Goal: Obtain resource: Download file/media

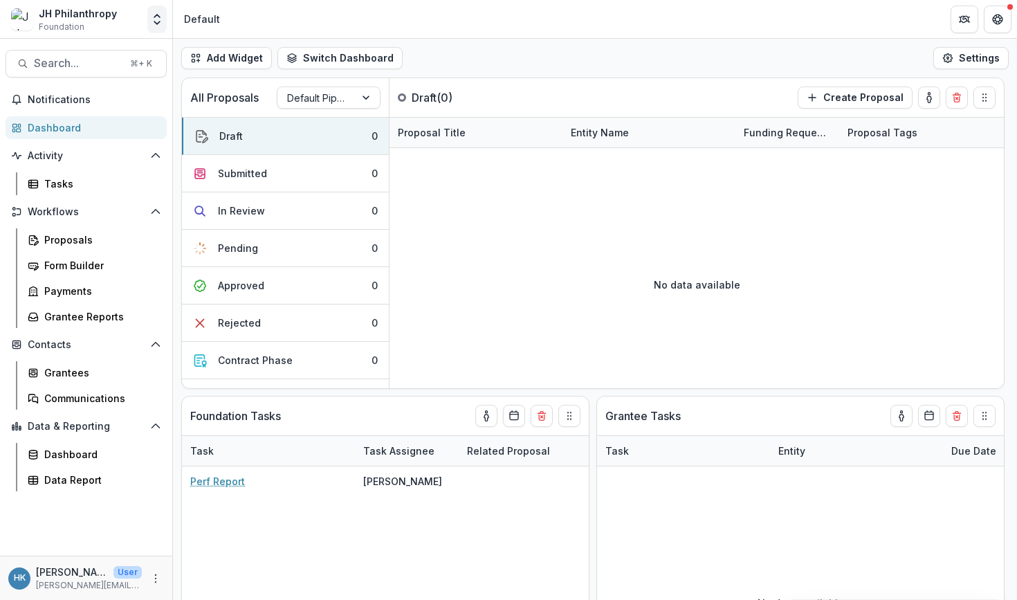
click at [160, 17] on polyline "Open entity switcher" at bounding box center [157, 16] width 6 height 3
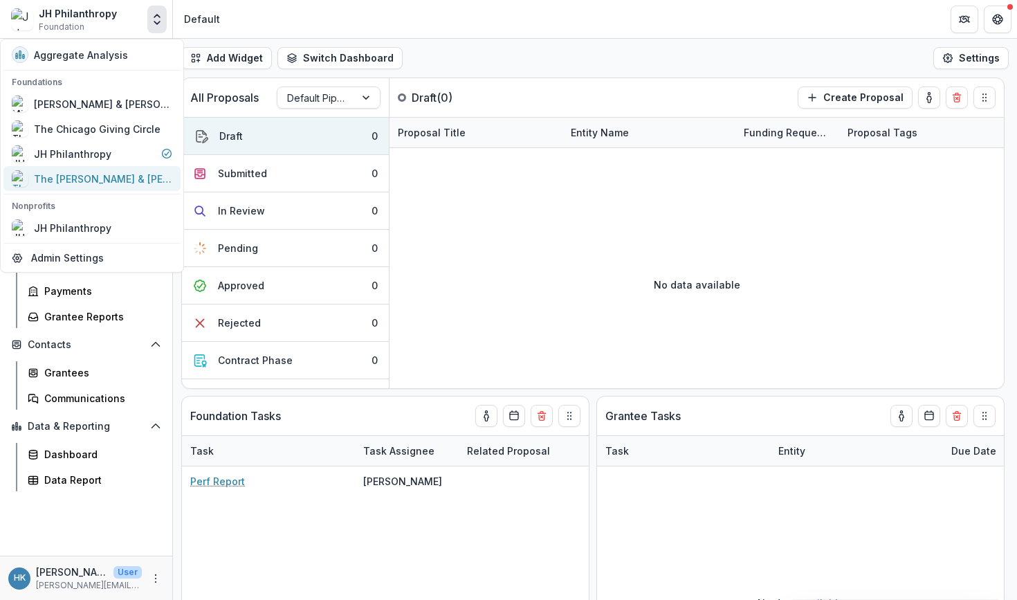
click at [109, 172] on div "The [PERSON_NAME] & [PERSON_NAME] Family Foundation" at bounding box center [103, 179] width 138 height 15
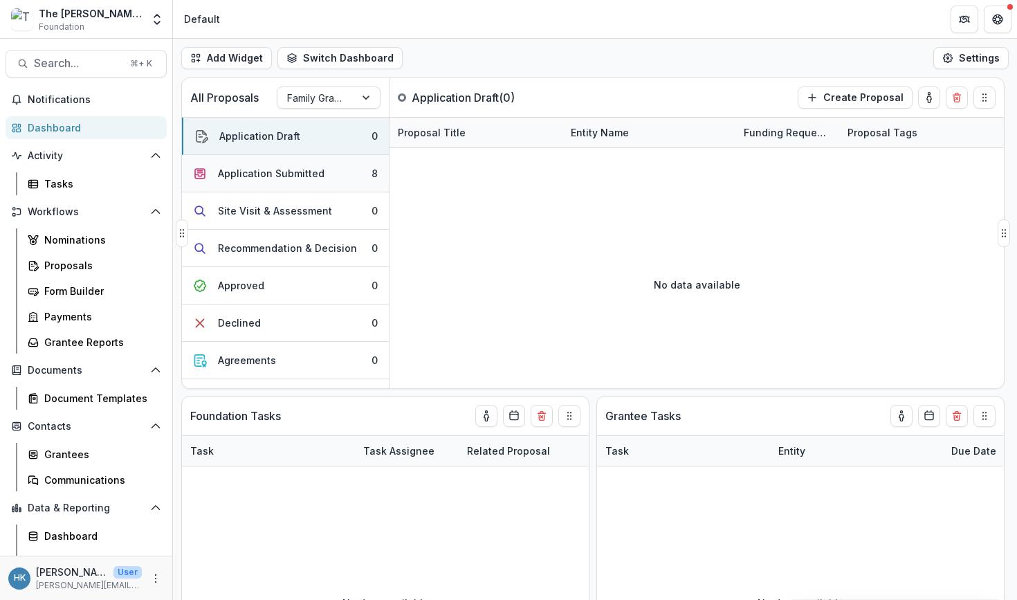
click at [313, 175] on div "Application Submitted" at bounding box center [271, 173] width 107 height 15
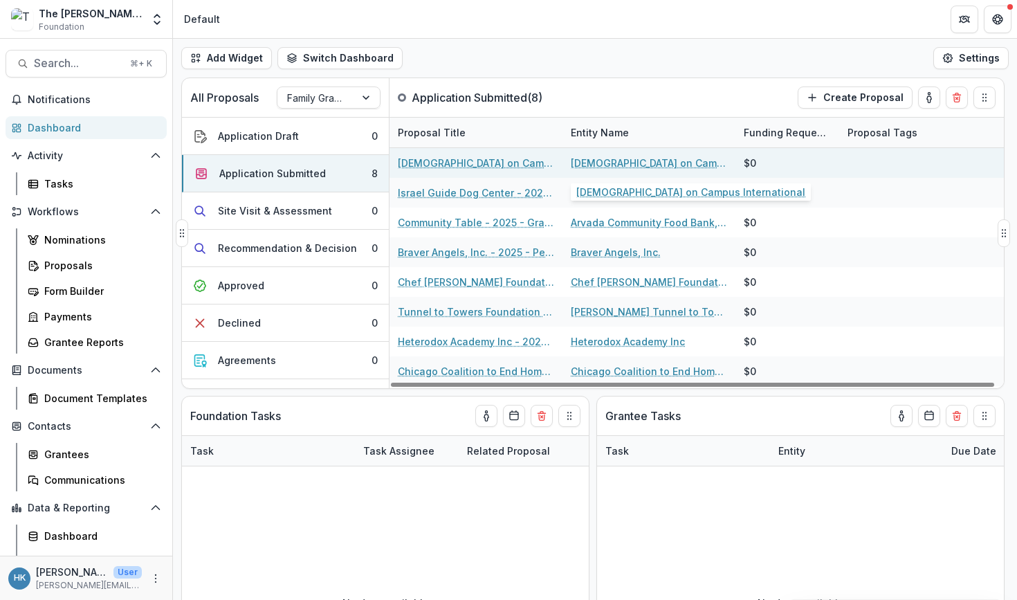
click at [639, 162] on link "[DEMOGRAPHIC_DATA] on Campus International" at bounding box center [649, 163] width 156 height 15
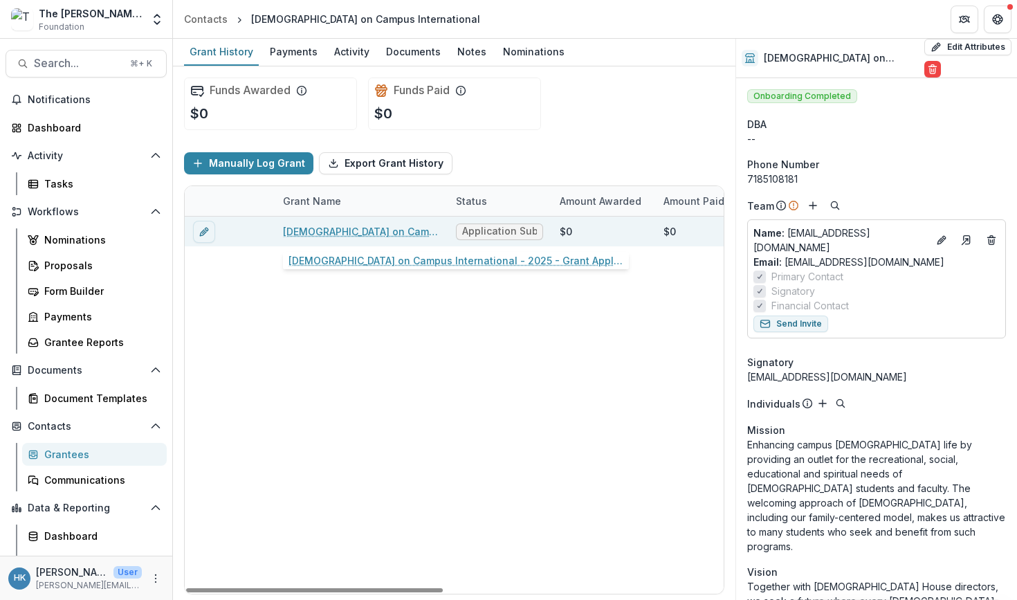
click at [365, 232] on link "[DEMOGRAPHIC_DATA] on Campus International - 2025 - Grant Application" at bounding box center [361, 231] width 156 height 15
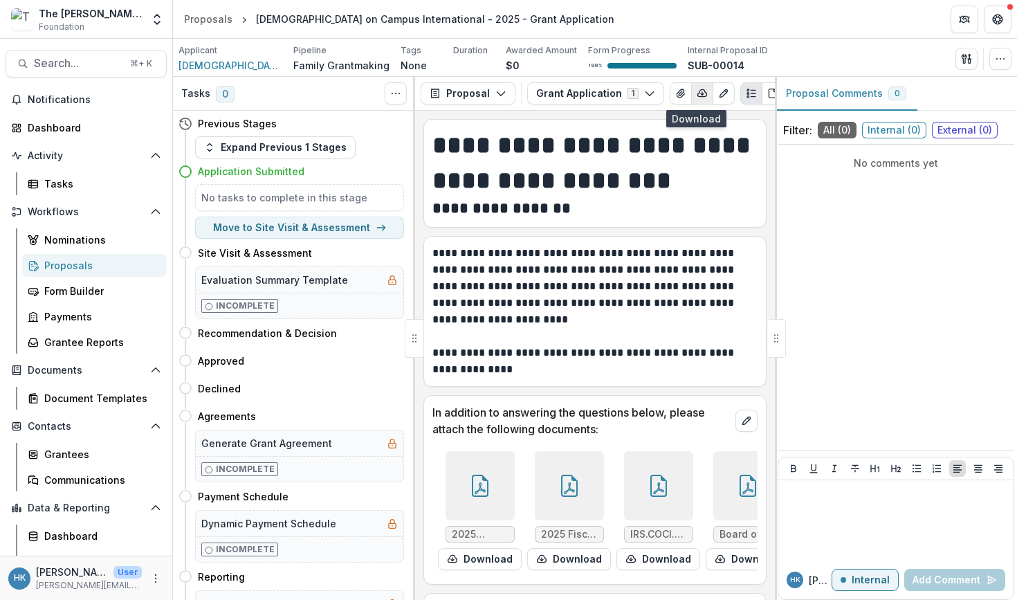
click at [698, 93] on icon "button" at bounding box center [702, 93] width 9 height 7
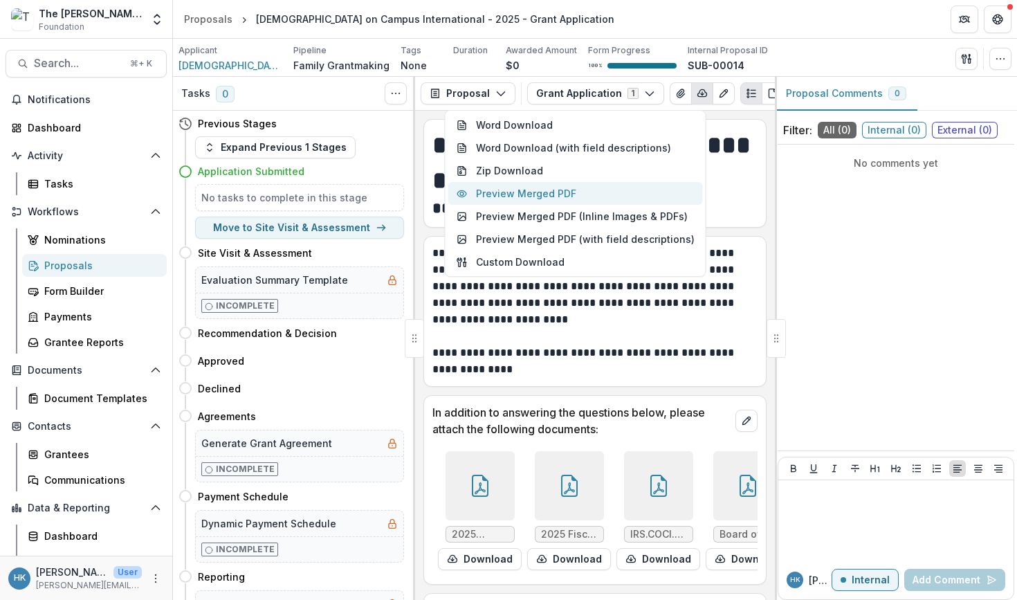
click at [611, 200] on button "Preview Merged PDF" at bounding box center [575, 193] width 255 height 23
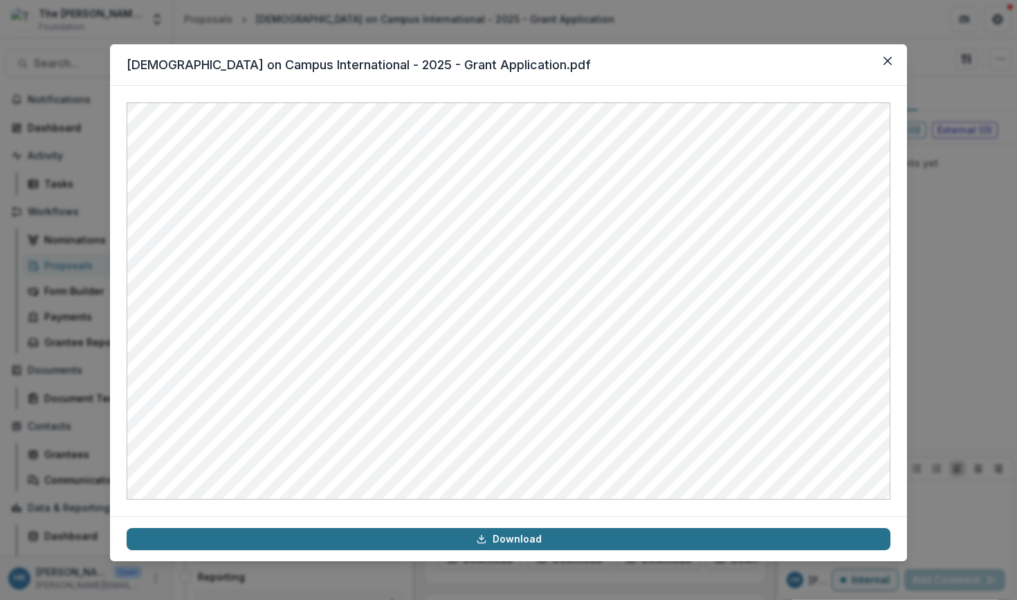
click at [534, 538] on link "Download" at bounding box center [509, 539] width 764 height 22
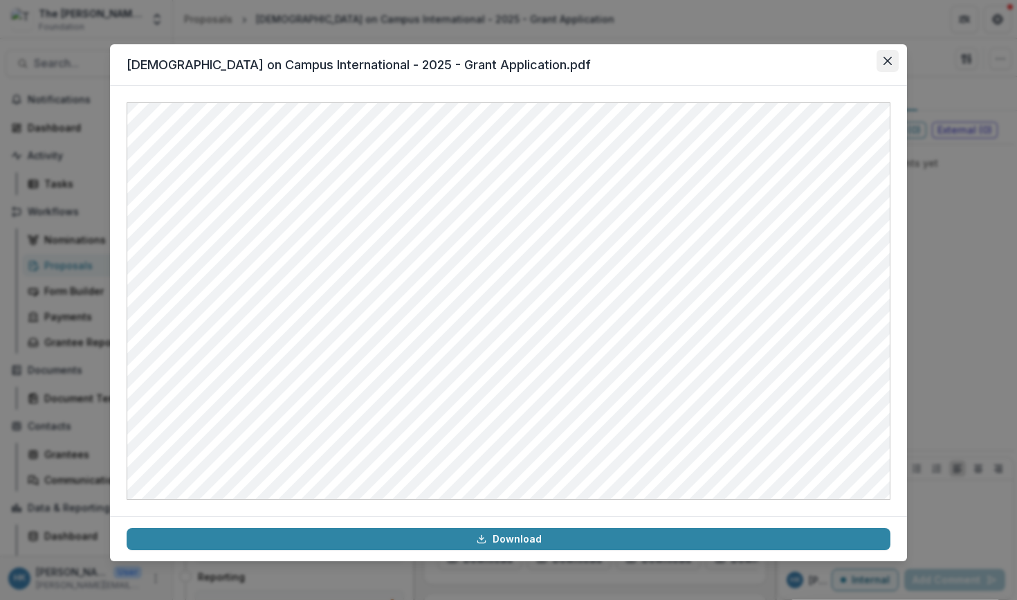
click at [850, 62] on icon "Close" at bounding box center [888, 61] width 8 height 8
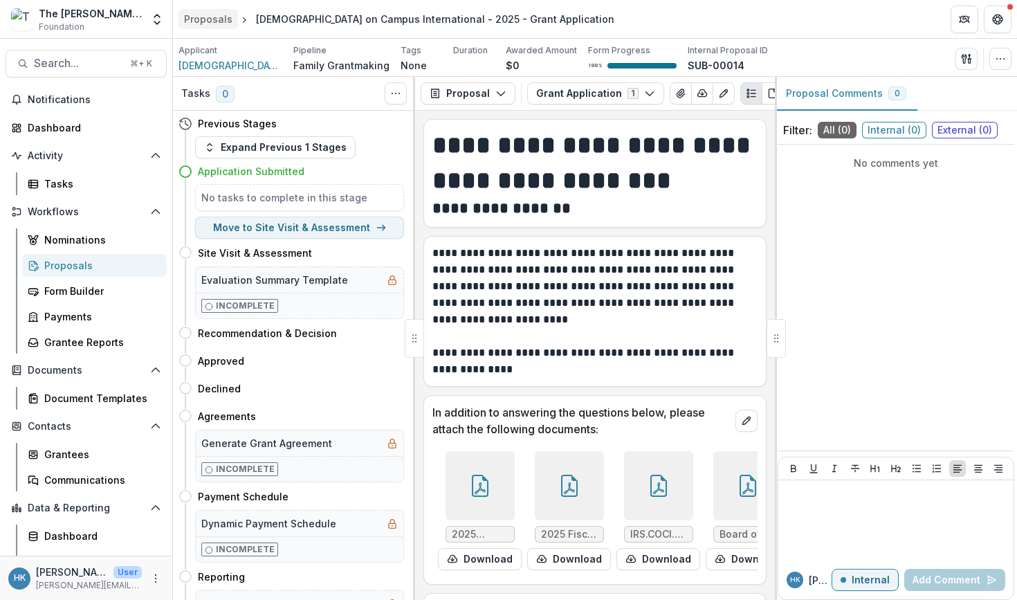
click at [213, 18] on div "Proposals" at bounding box center [208, 19] width 48 height 15
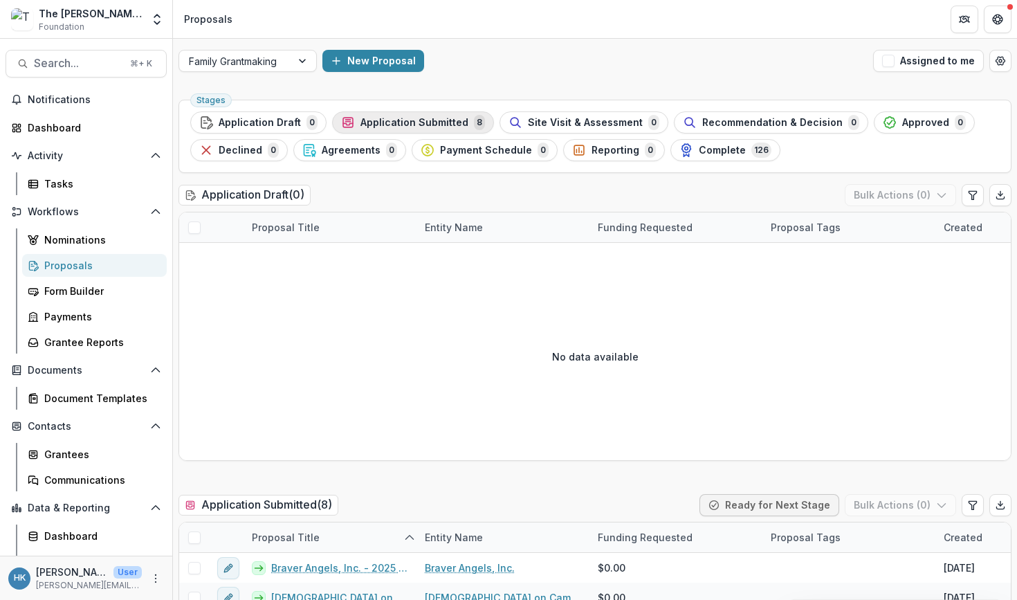
click at [430, 122] on span "Application Submitted" at bounding box center [415, 123] width 108 height 12
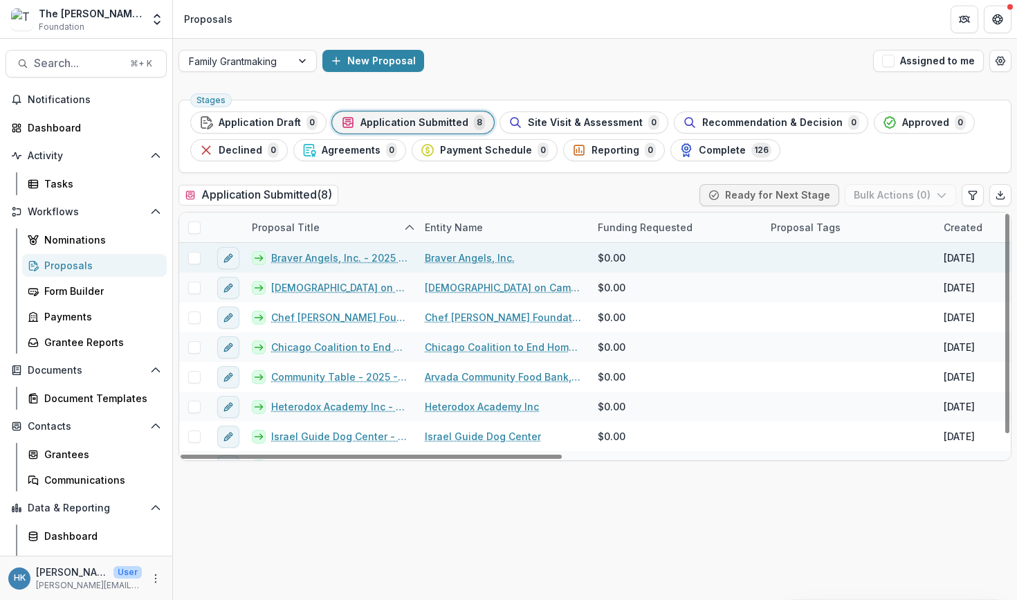
click at [473, 258] on link "Braver Angels, Inc." at bounding box center [470, 258] width 90 height 15
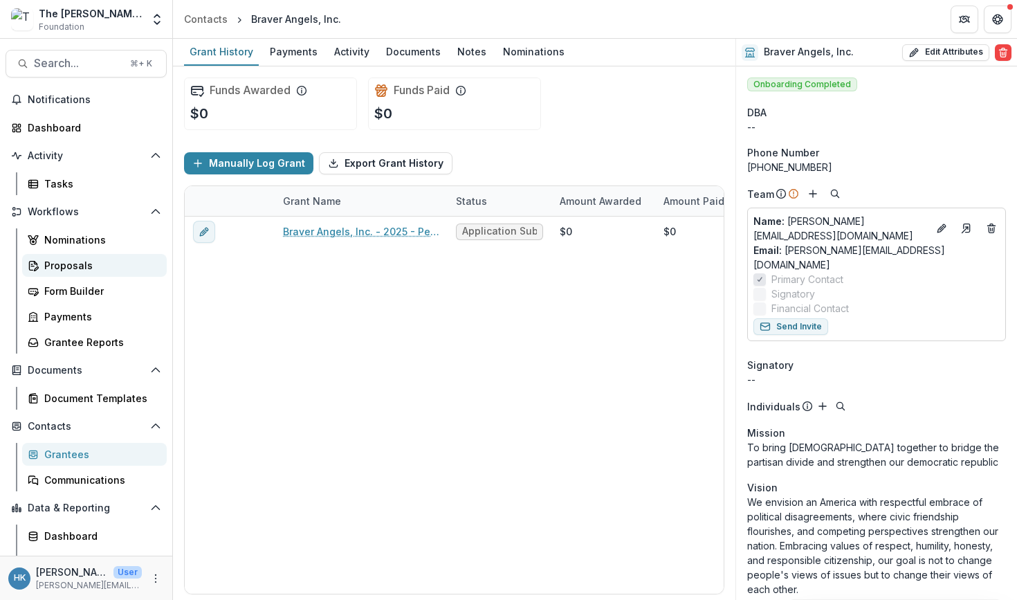
click at [75, 271] on div "Proposals" at bounding box center [99, 265] width 111 height 15
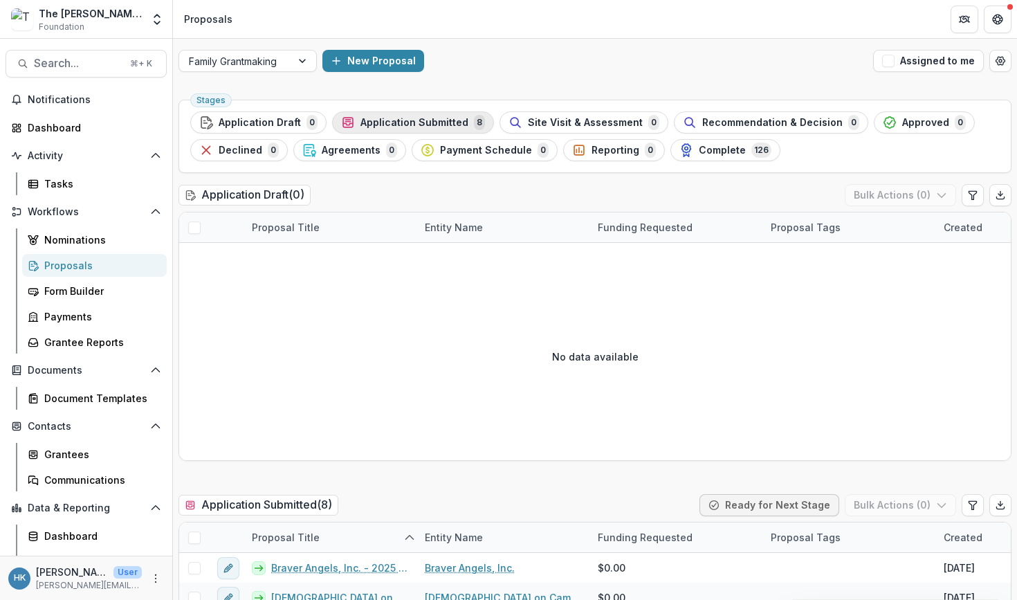
click at [371, 120] on span "Application Submitted" at bounding box center [415, 123] width 108 height 12
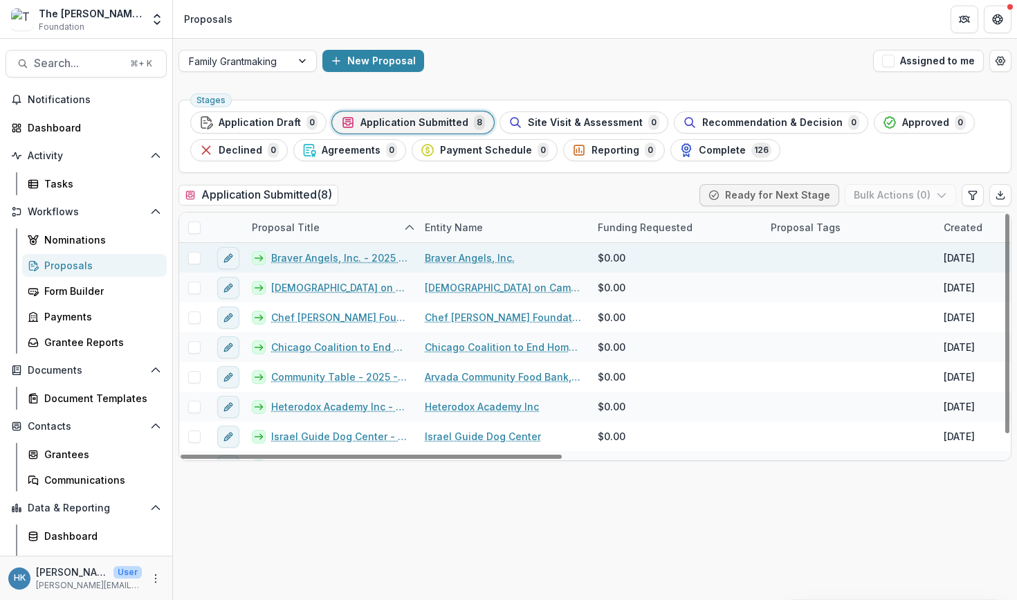
click at [294, 257] on link "Braver Angels, Inc. - 2025 - Performance Report" at bounding box center [339, 258] width 137 height 15
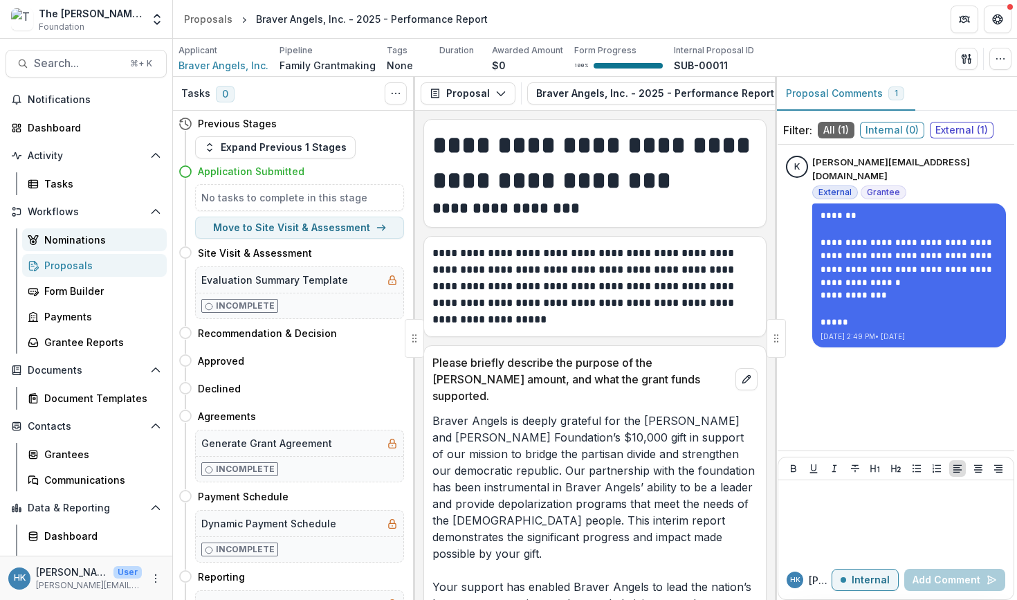
click at [102, 239] on div "Nominations" at bounding box center [99, 240] width 111 height 15
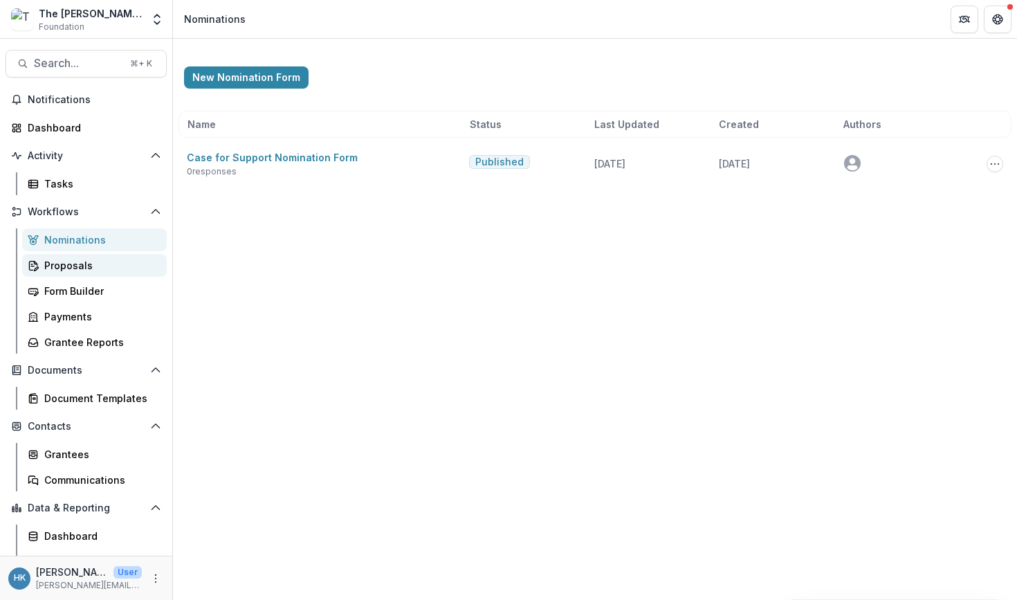
click at [120, 259] on div "Proposals" at bounding box center [99, 265] width 111 height 15
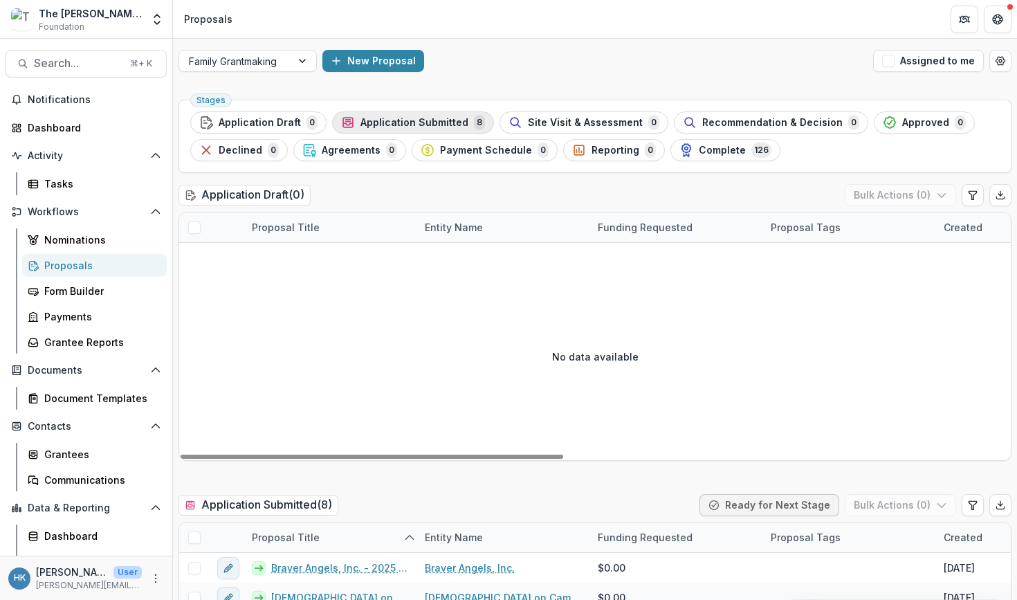
click at [421, 120] on span "Application Submitted" at bounding box center [415, 123] width 108 height 12
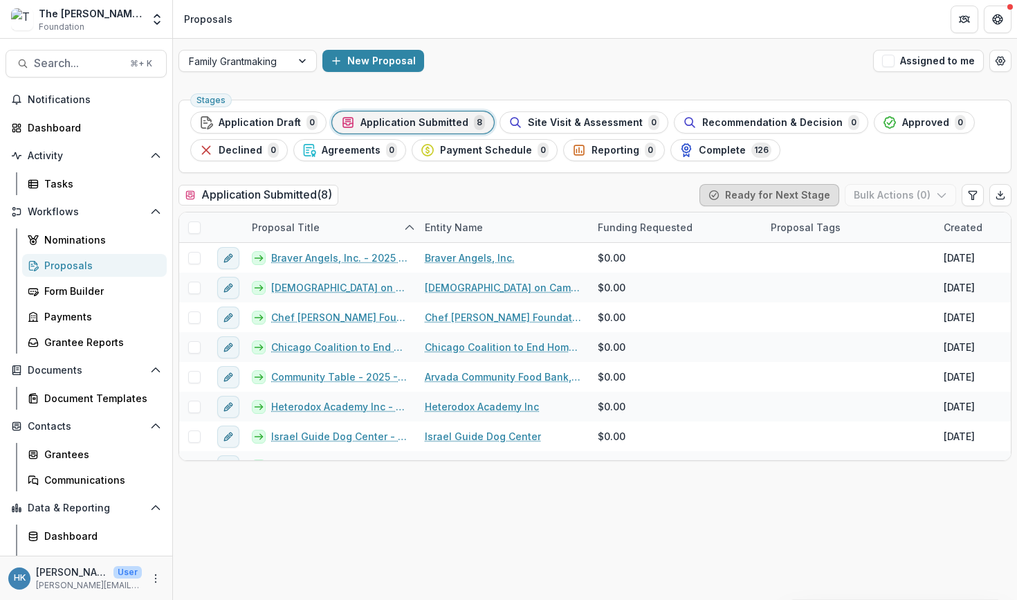
click at [810, 197] on button "Ready for Next Stage" at bounding box center [770, 195] width 140 height 22
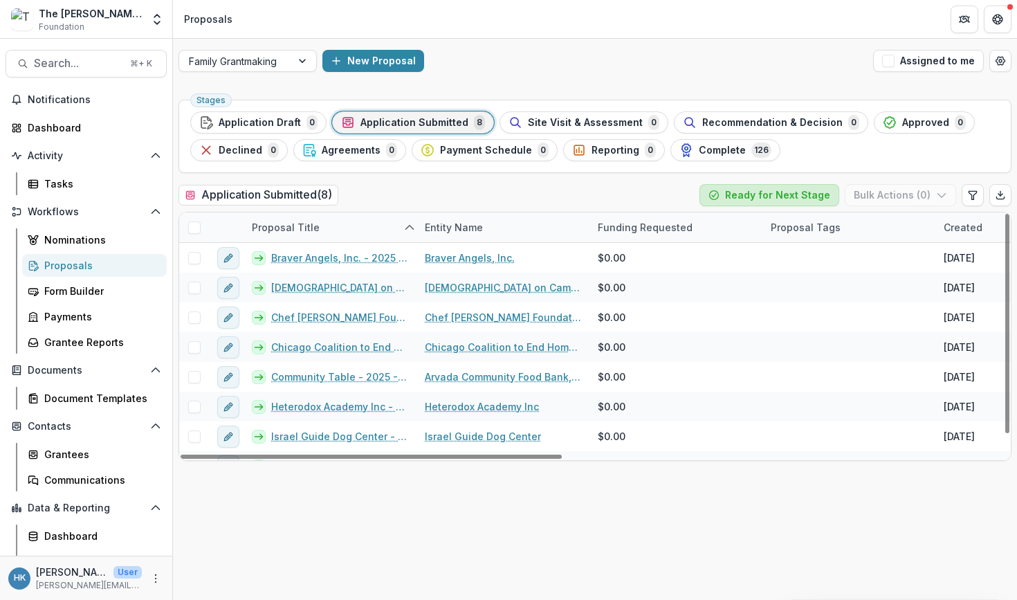
click at [789, 196] on button "Ready for Next Stage" at bounding box center [770, 195] width 140 height 22
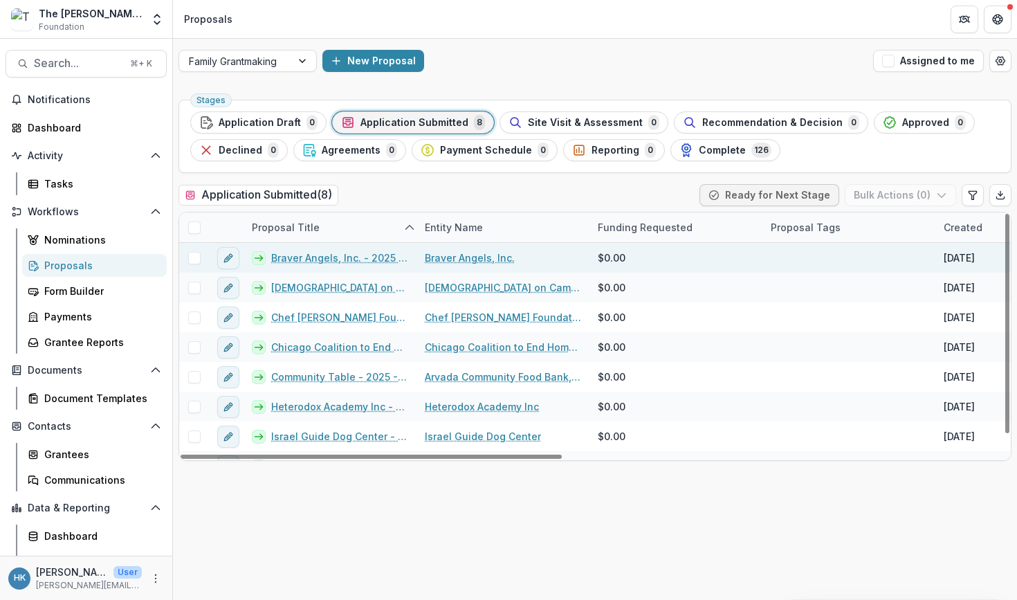
click at [349, 258] on link "Braver Angels, Inc. - 2025 - Performance Report" at bounding box center [339, 258] width 137 height 15
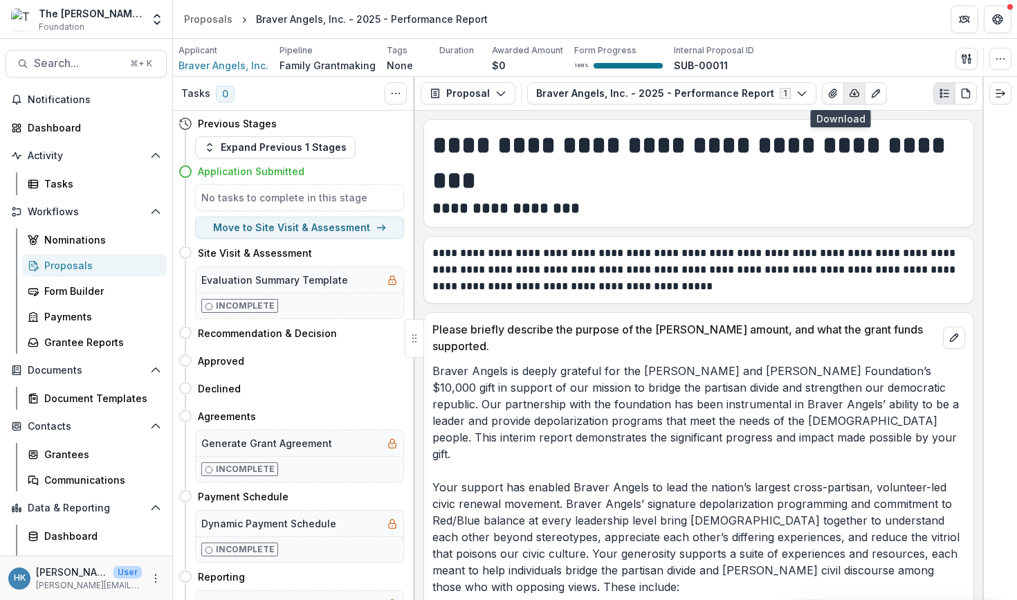
click at [849, 92] on icon "button" at bounding box center [854, 93] width 11 height 11
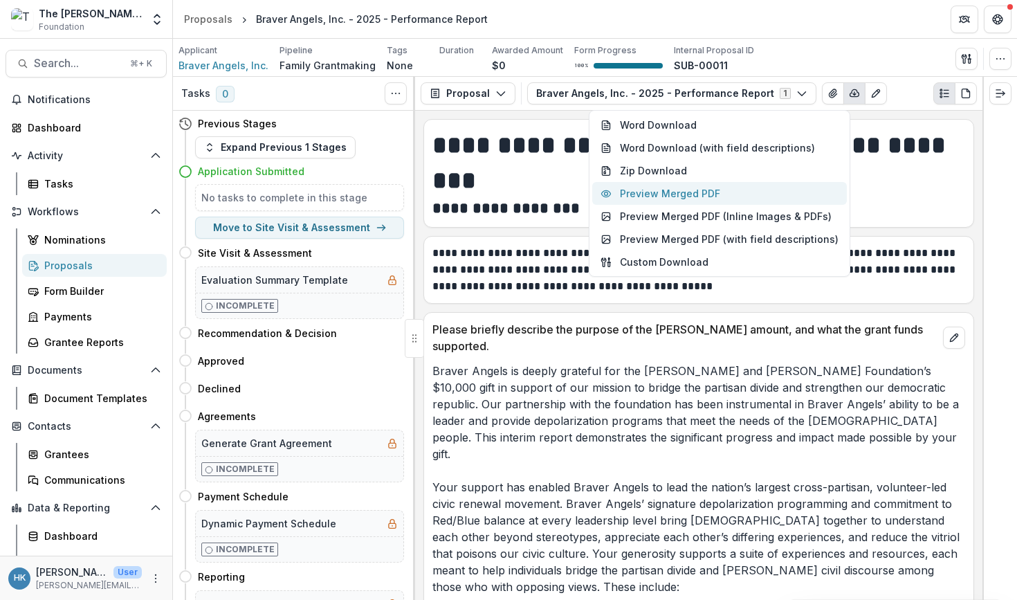
click at [738, 190] on button "Preview Merged PDF" at bounding box center [719, 193] width 255 height 23
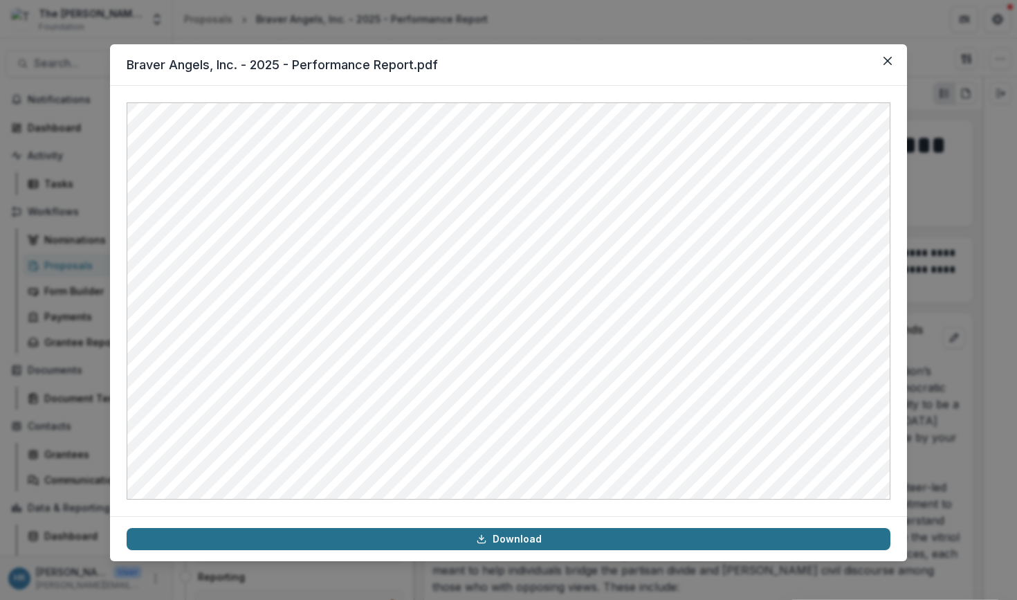
click at [566, 540] on link "Download" at bounding box center [509, 539] width 764 height 22
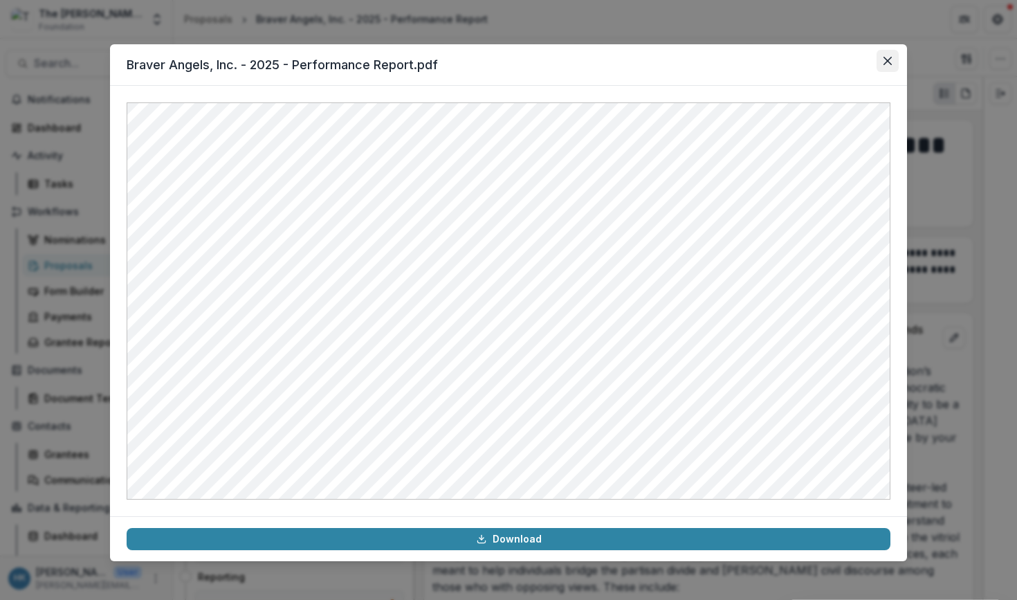
click at [850, 60] on icon "Close" at bounding box center [888, 61] width 8 height 8
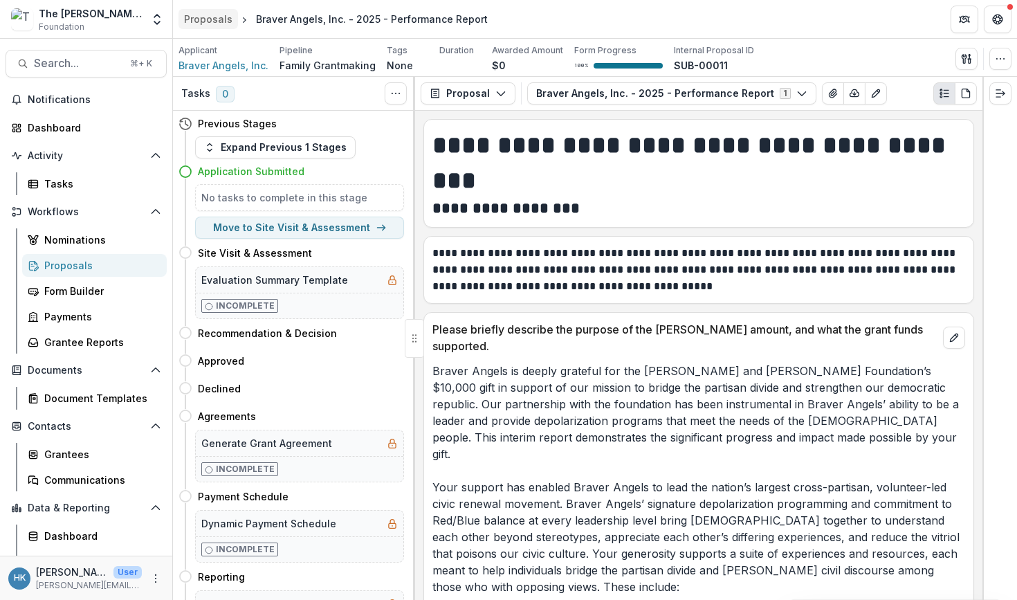
click at [206, 21] on div "Proposals" at bounding box center [208, 19] width 48 height 15
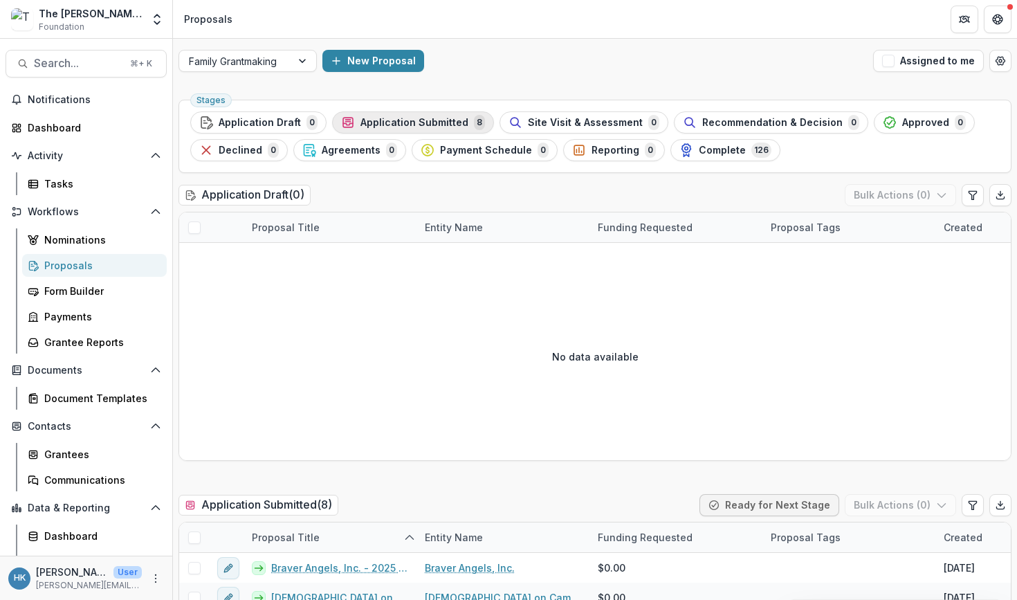
click at [380, 127] on span "Application Submitted" at bounding box center [415, 123] width 108 height 12
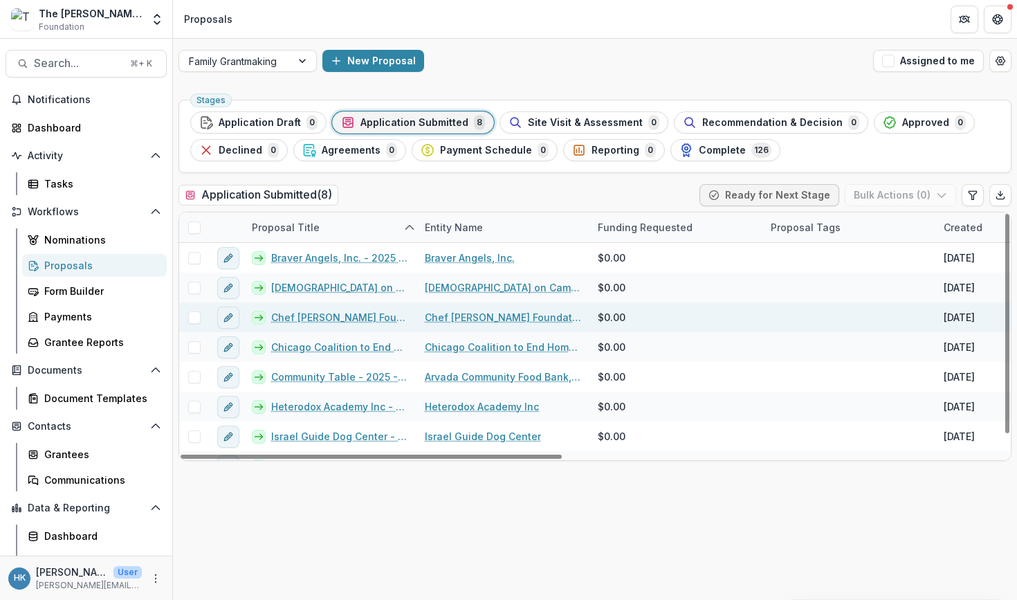
click at [323, 316] on link "Chef [PERSON_NAME] Foundation - 2025 - Performance Report" at bounding box center [339, 317] width 137 height 15
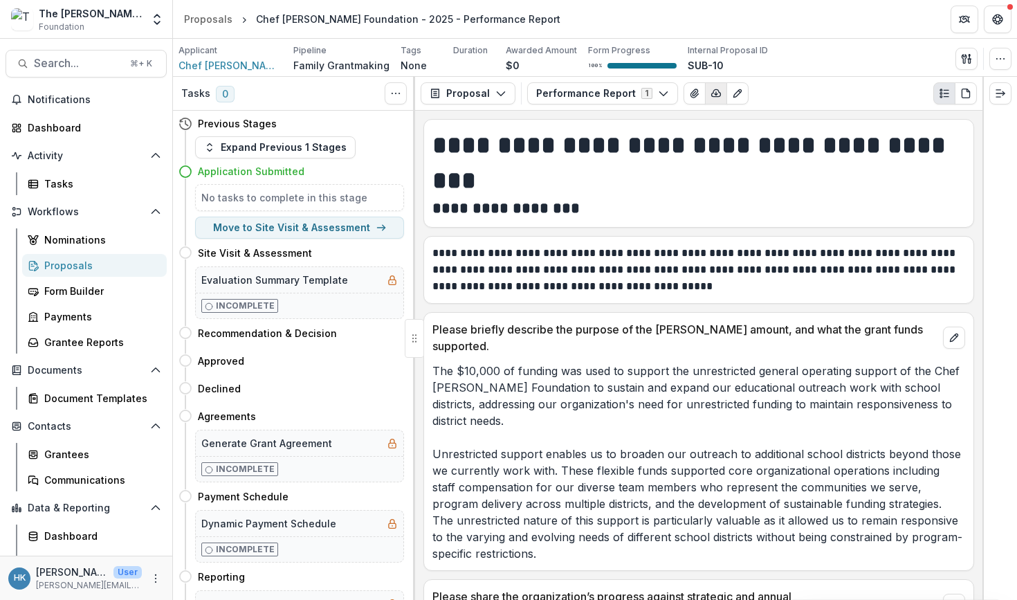
click at [711, 98] on icon "button" at bounding box center [716, 93] width 11 height 11
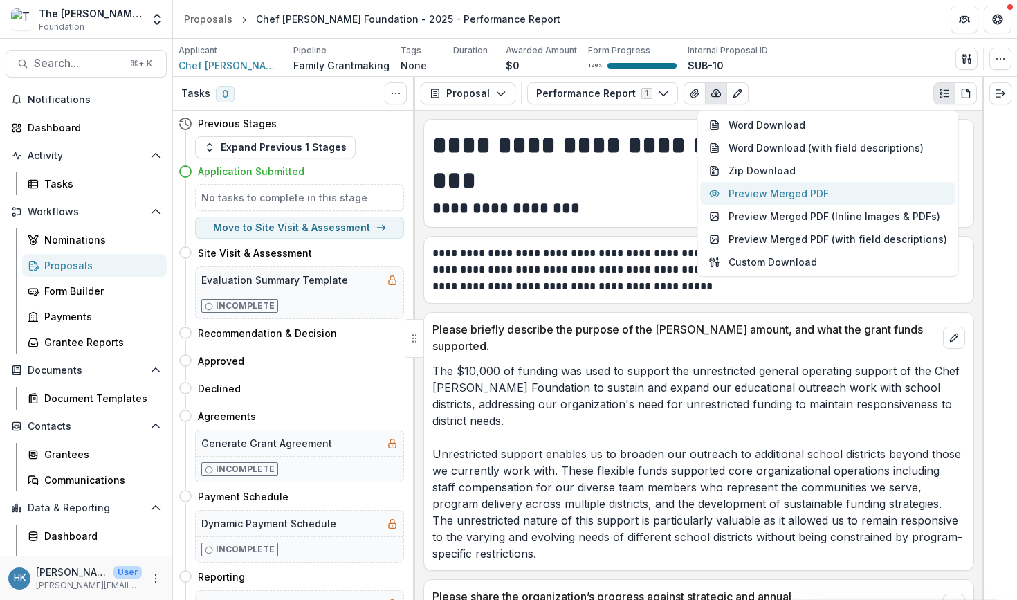
click at [741, 190] on button "Preview Merged PDF" at bounding box center [828, 193] width 255 height 23
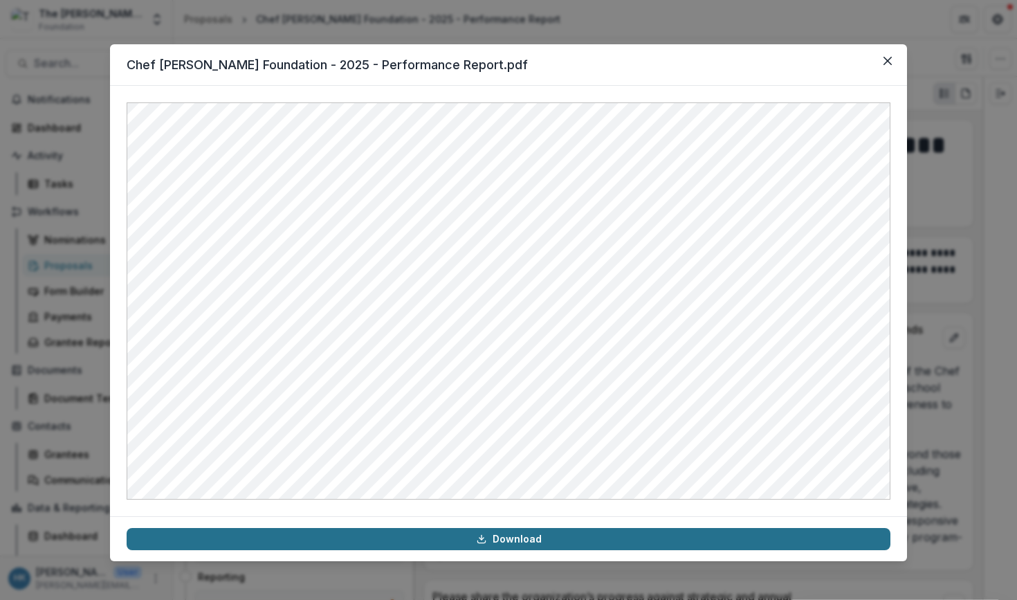
click at [523, 540] on link "Download" at bounding box center [509, 539] width 764 height 22
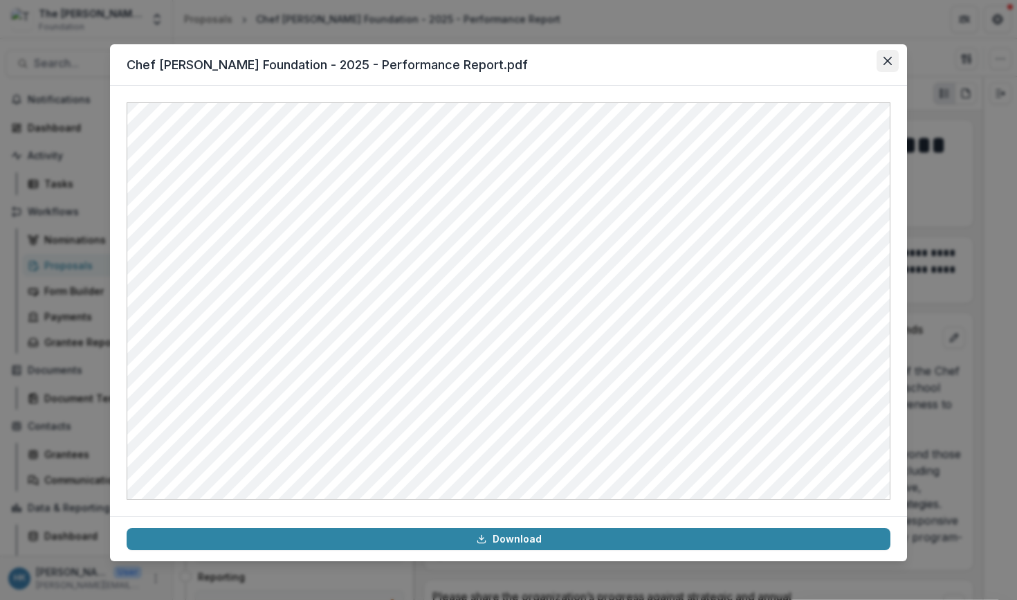
click at [850, 59] on icon "Close" at bounding box center [888, 61] width 8 height 8
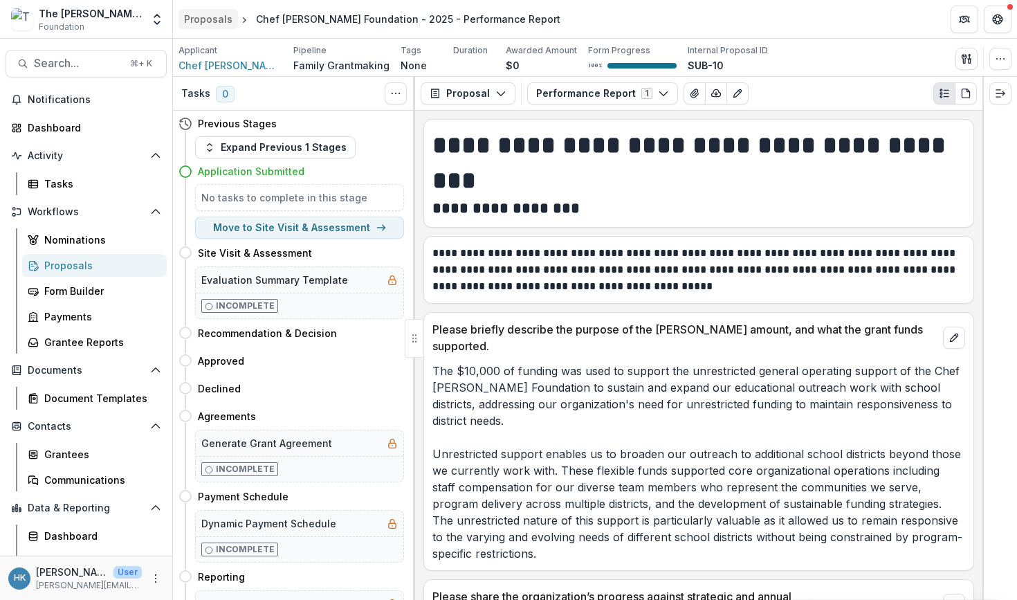
click at [202, 16] on div "Proposals" at bounding box center [208, 19] width 48 height 15
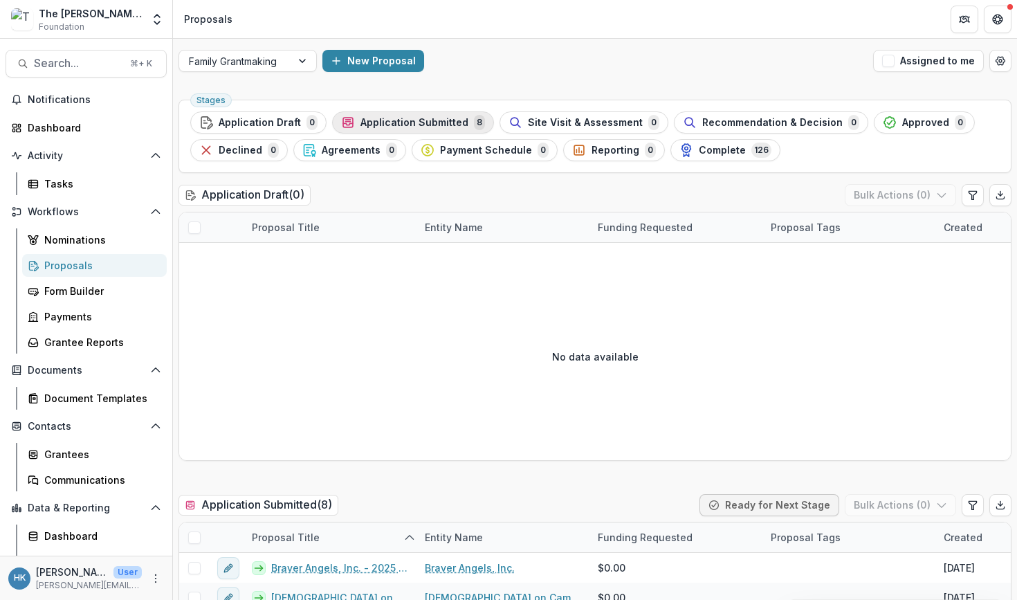
click at [372, 122] on span "Application Submitted" at bounding box center [415, 123] width 108 height 12
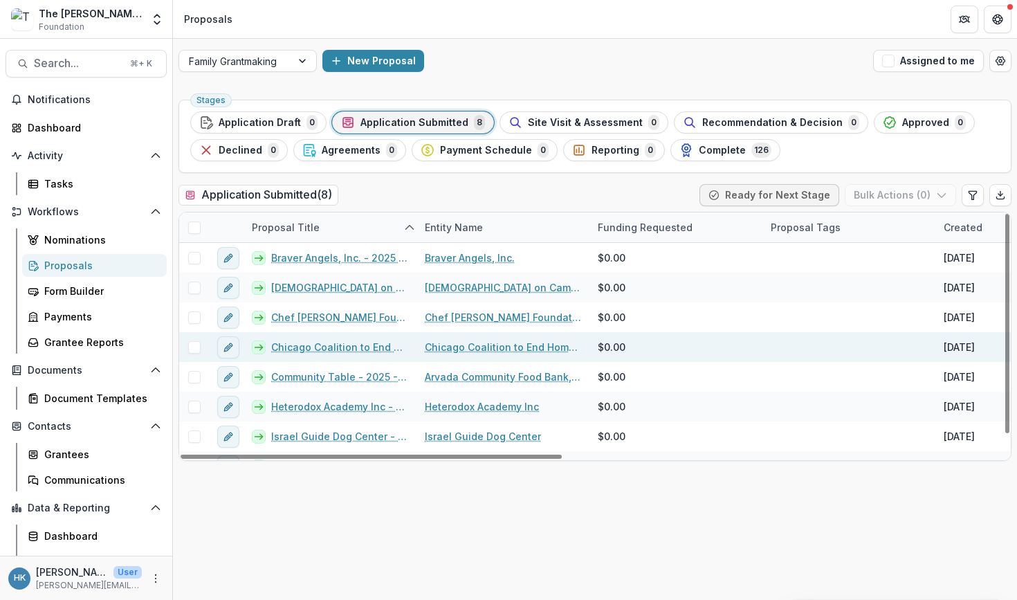
click at [322, 347] on link "Chicago Coalition to End Homelessness - 2025 - Performance Report" at bounding box center [339, 347] width 137 height 15
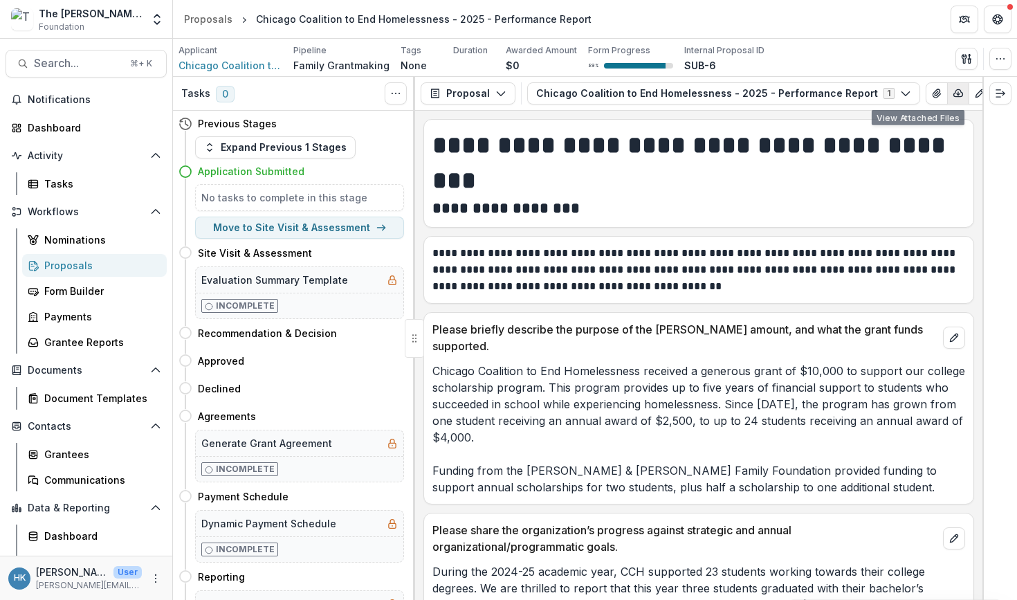
click at [850, 93] on icon "button" at bounding box center [958, 93] width 11 height 11
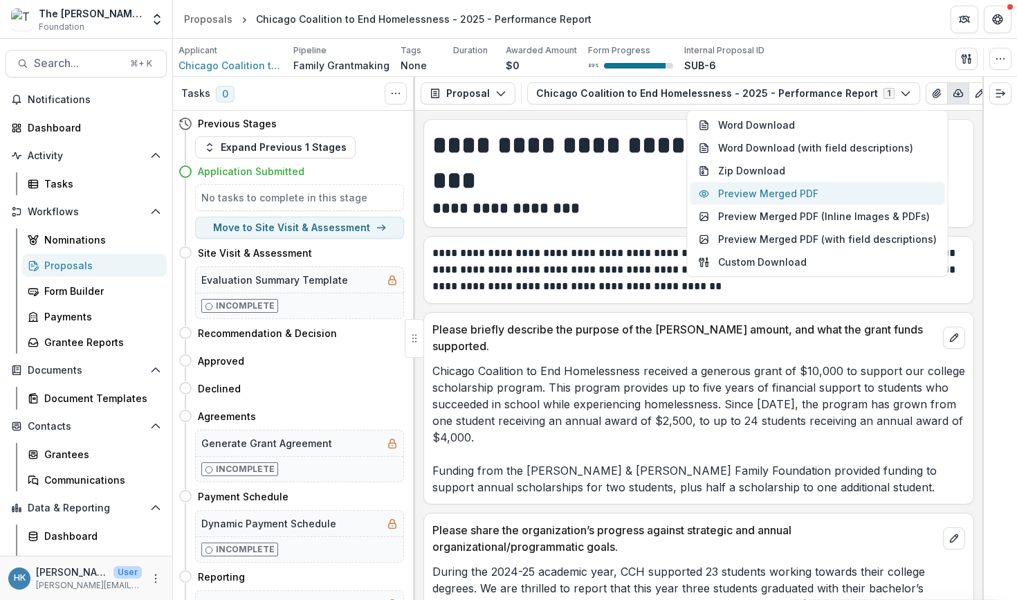
click at [818, 191] on button "Preview Merged PDF" at bounding box center [818, 193] width 255 height 23
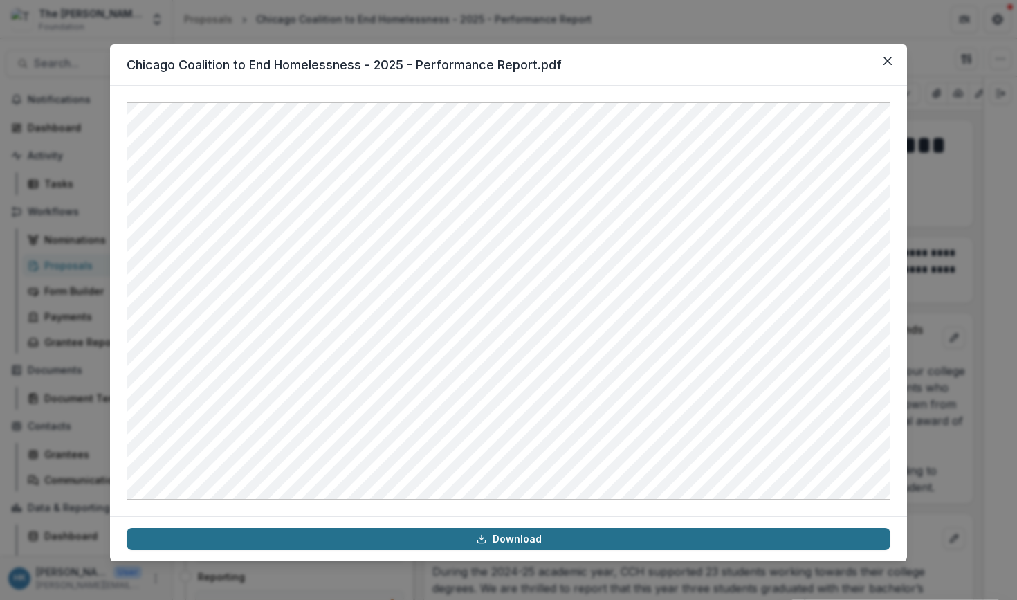
click at [521, 542] on link "Download" at bounding box center [509, 539] width 764 height 22
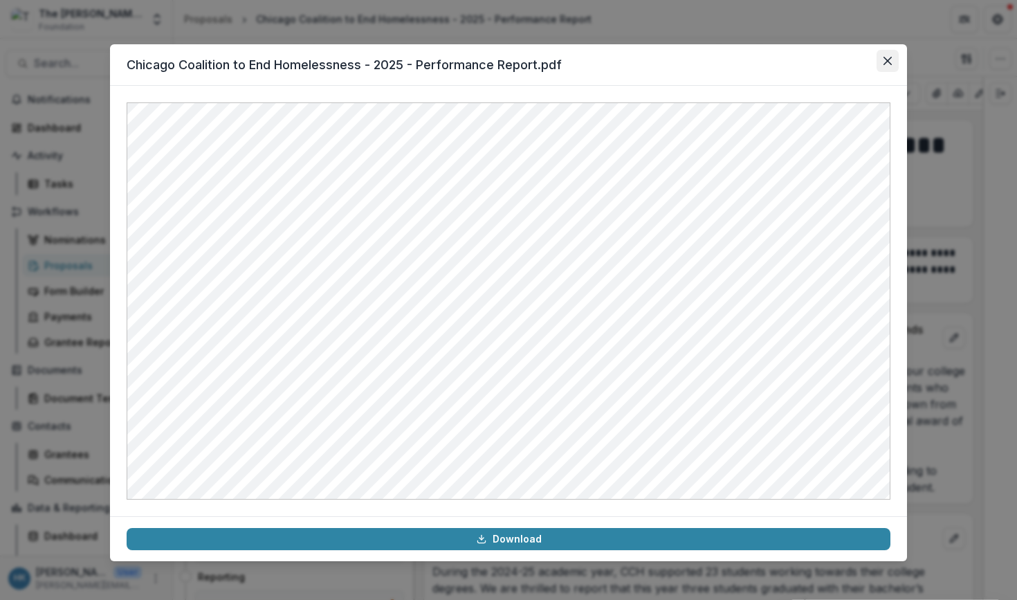
click at [850, 60] on icon "Close" at bounding box center [888, 61] width 8 height 8
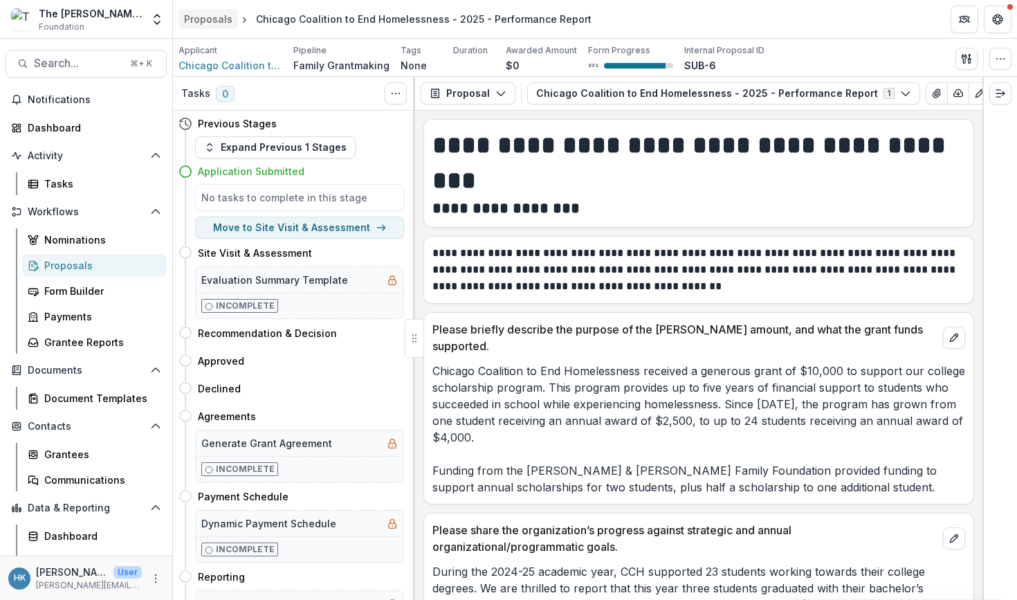
click at [213, 13] on div "Proposals" at bounding box center [208, 19] width 48 height 15
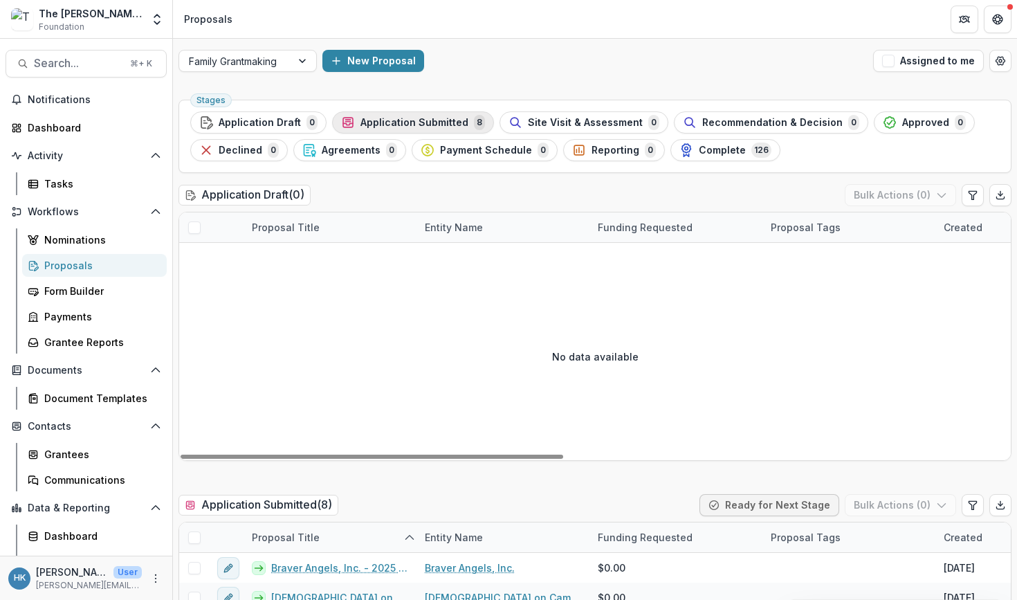
click at [388, 121] on span "Application Submitted" at bounding box center [415, 123] width 108 height 12
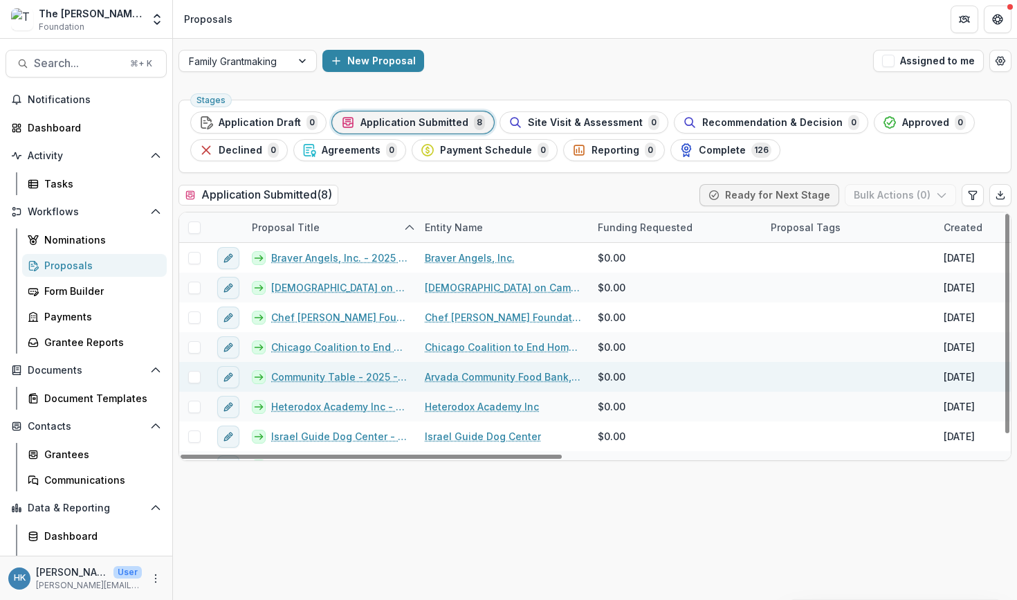
click at [332, 376] on link "Community Table - 2025 - Grant Application" at bounding box center [339, 377] width 137 height 15
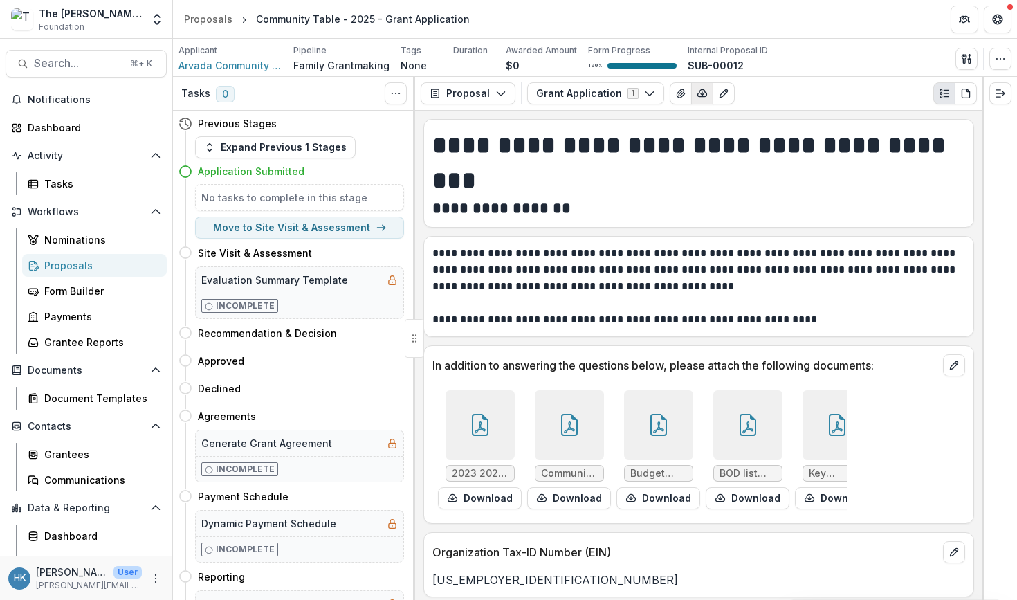
click at [697, 96] on icon "button" at bounding box center [702, 93] width 11 height 11
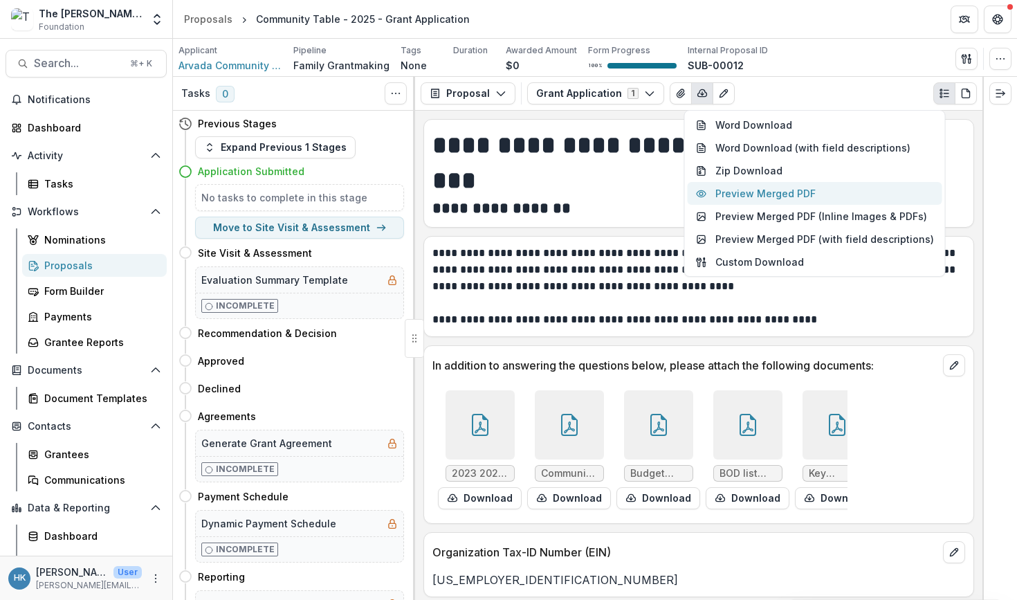
click at [799, 197] on button "Preview Merged PDF" at bounding box center [815, 193] width 255 height 23
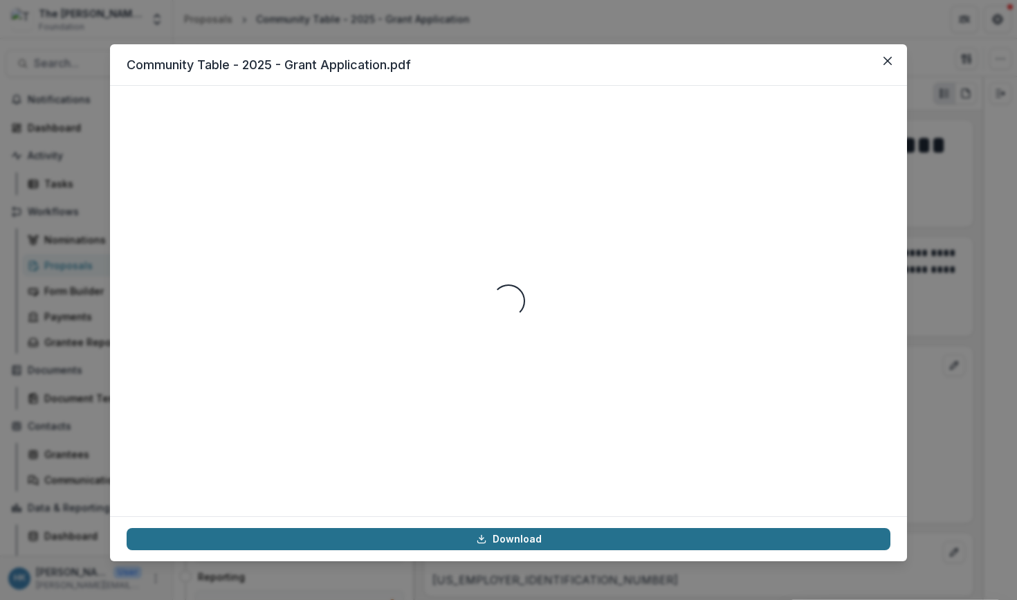
click at [520, 538] on link "Download" at bounding box center [509, 539] width 764 height 22
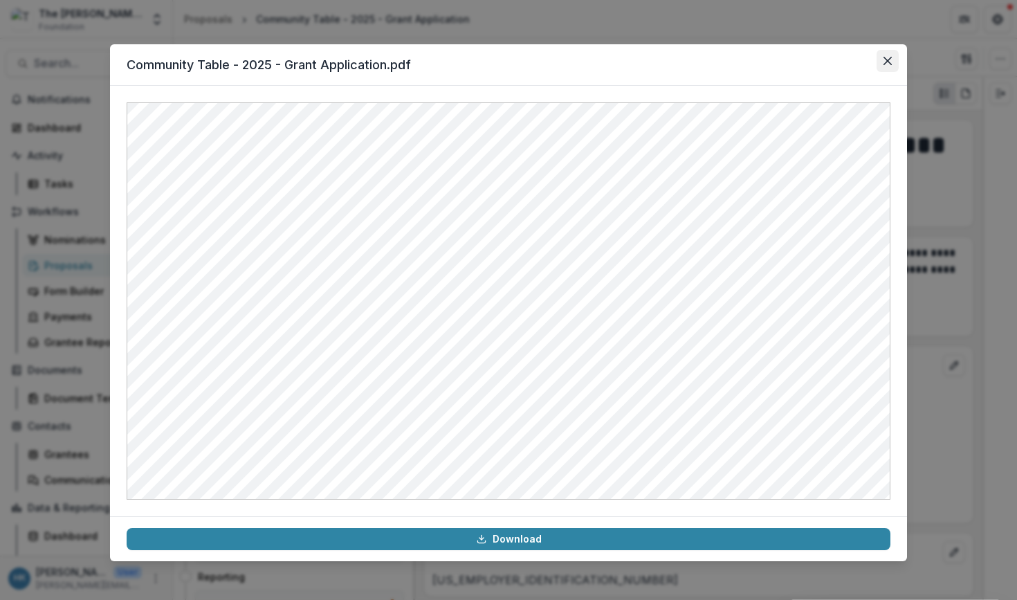
click at [850, 62] on icon "Close" at bounding box center [888, 61] width 8 height 8
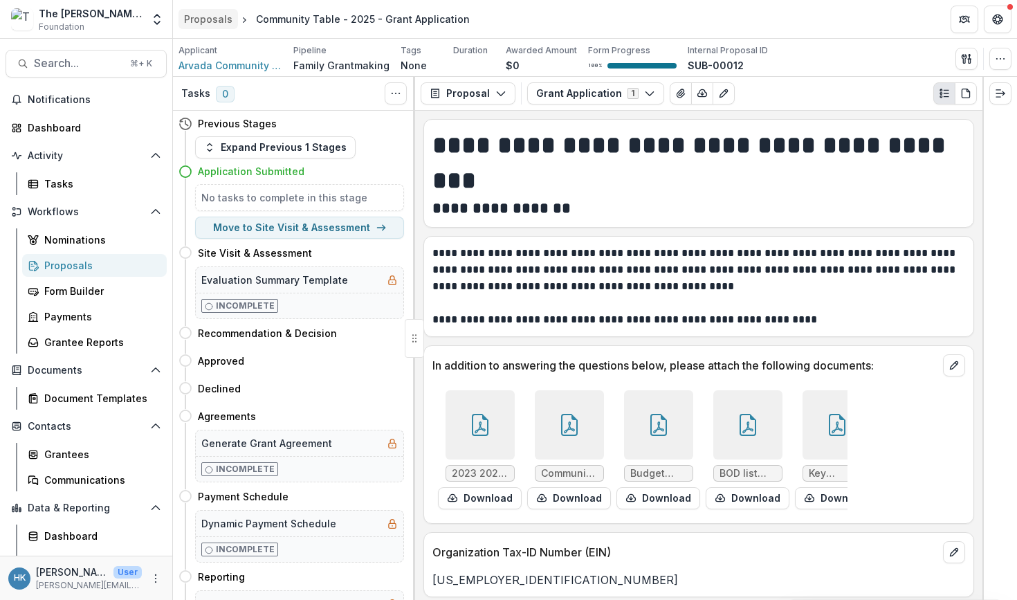
click at [210, 20] on div "Proposals" at bounding box center [208, 19] width 48 height 15
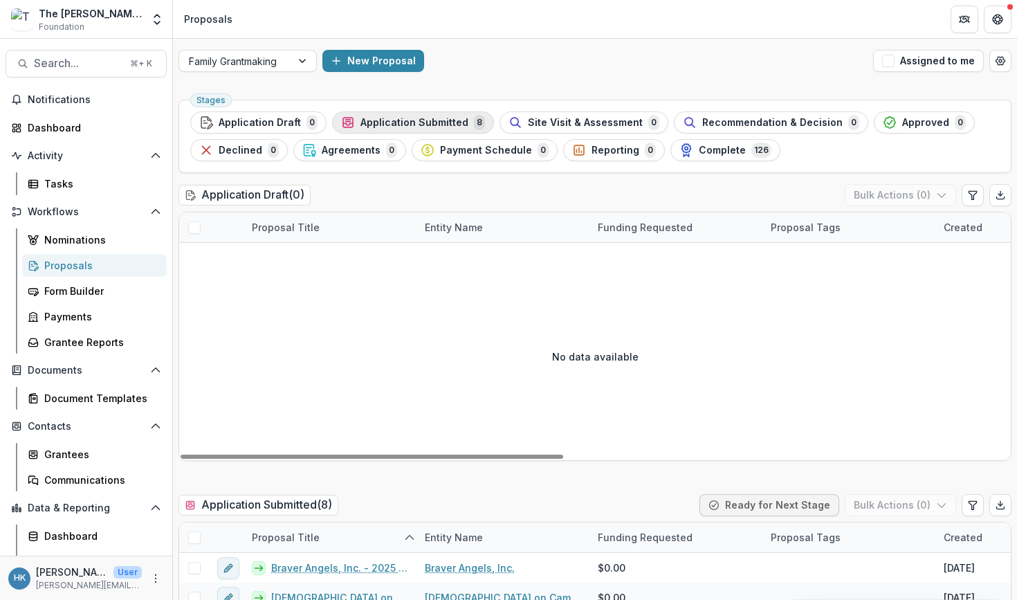
click at [367, 129] on div "Application Submitted 8" at bounding box center [413, 122] width 144 height 15
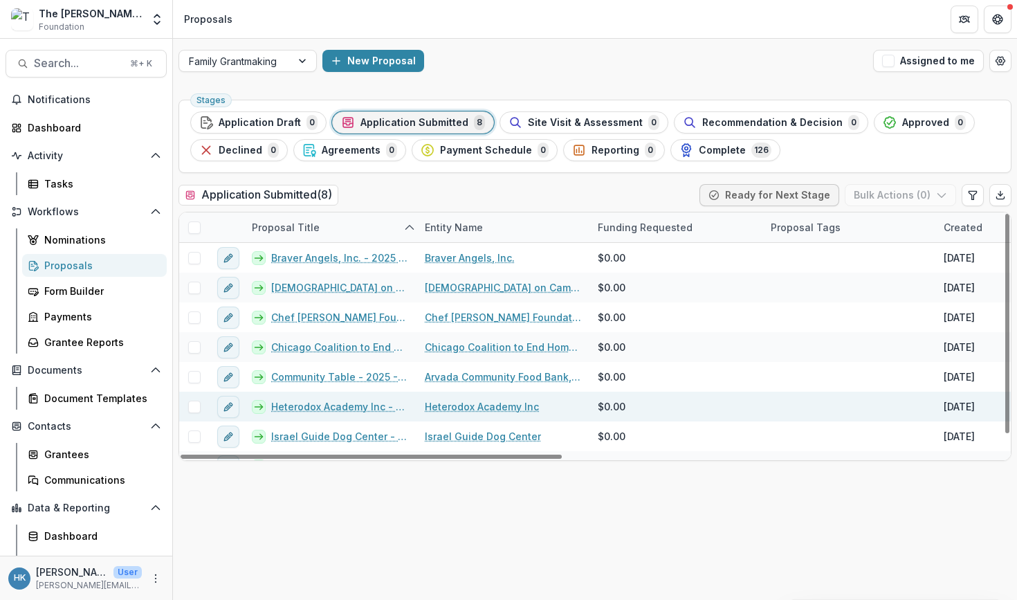
click at [323, 405] on link "Heterodox Academy Inc - 2025 - Performance Report" at bounding box center [339, 406] width 137 height 15
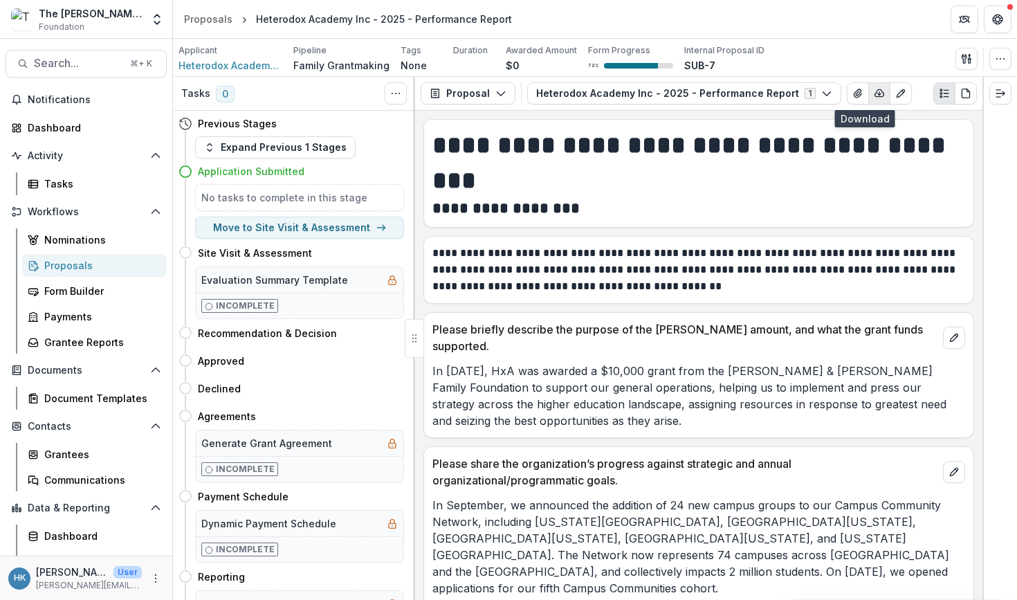
click at [850, 93] on icon "button" at bounding box center [879, 93] width 11 height 11
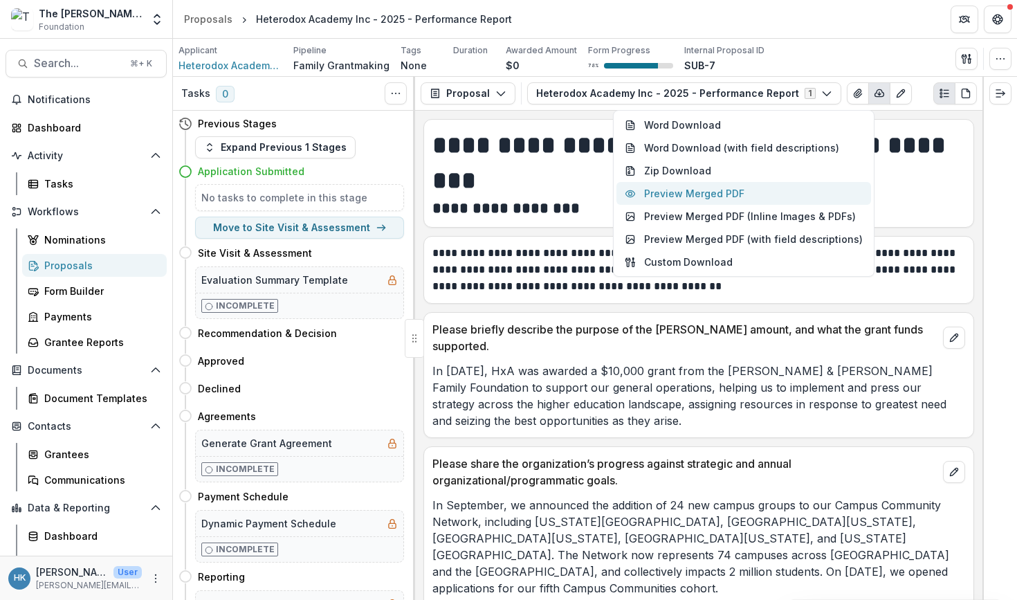
click at [736, 192] on button "Preview Merged PDF" at bounding box center [744, 193] width 255 height 23
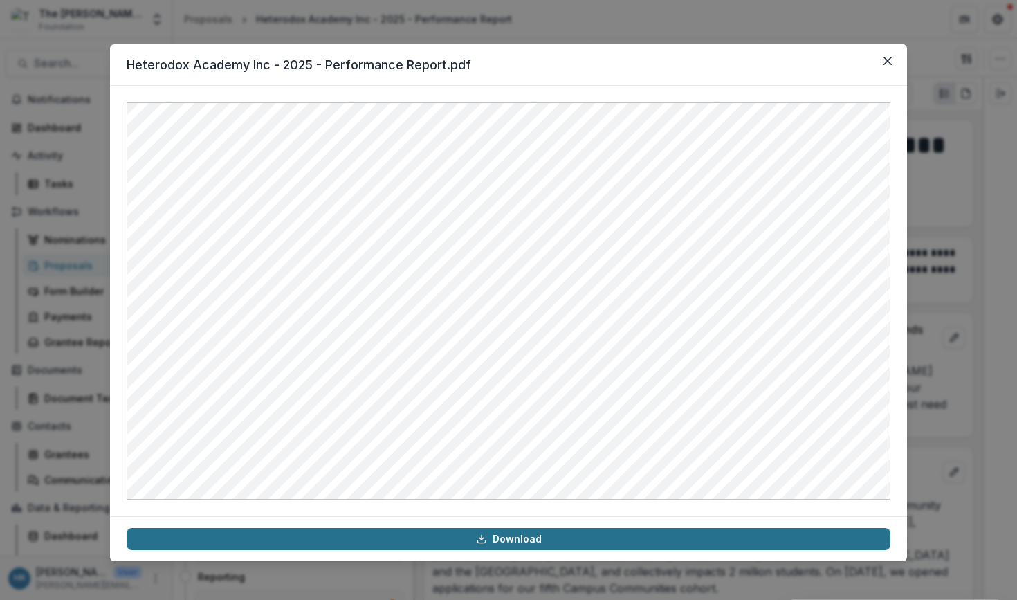
click at [476, 538] on link "Download" at bounding box center [509, 539] width 764 height 22
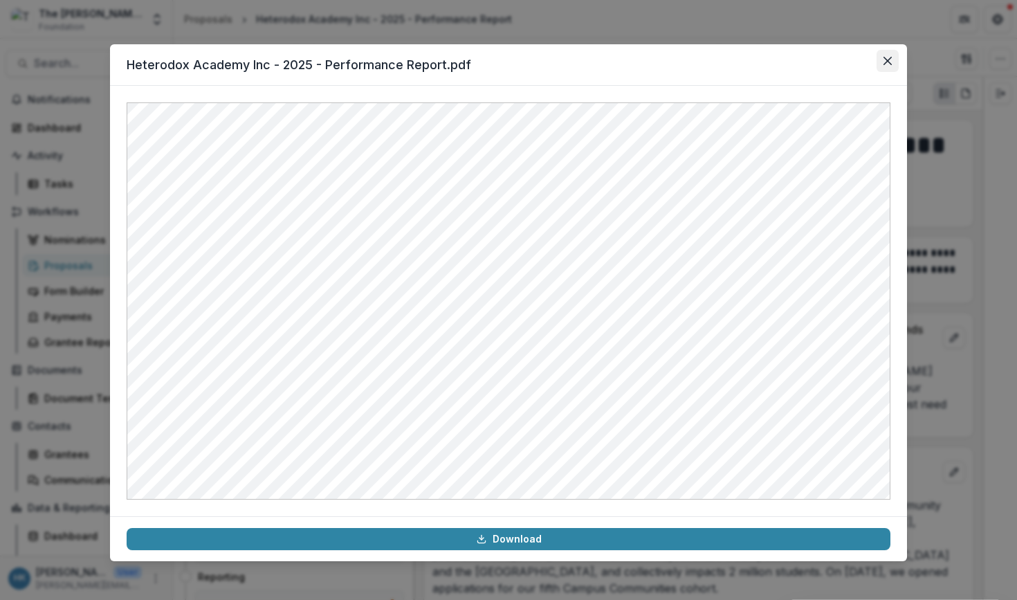
click at [850, 60] on icon "Close" at bounding box center [888, 61] width 8 height 8
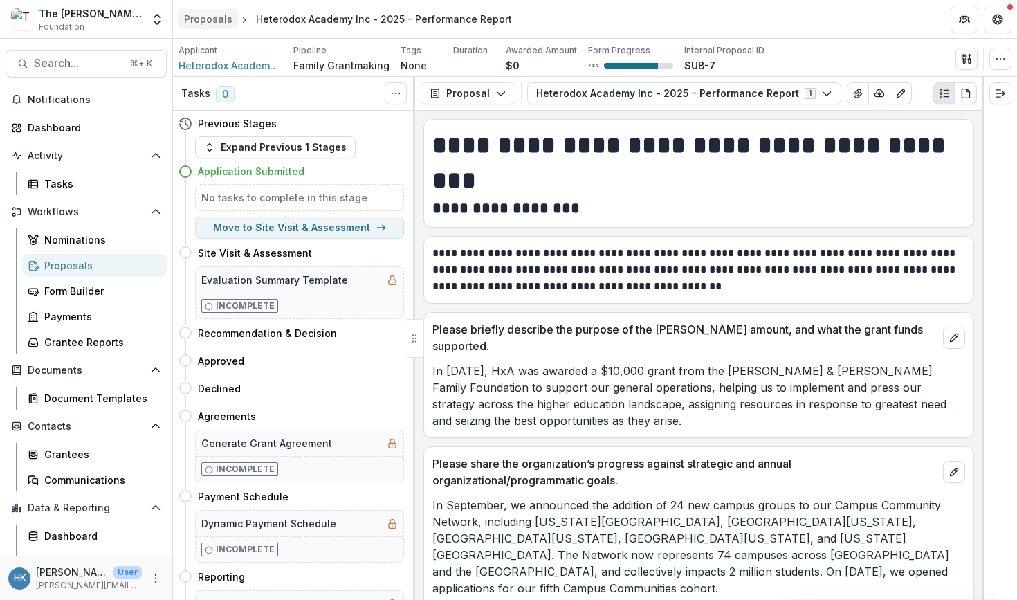
click at [208, 18] on div "Proposals" at bounding box center [208, 19] width 48 height 15
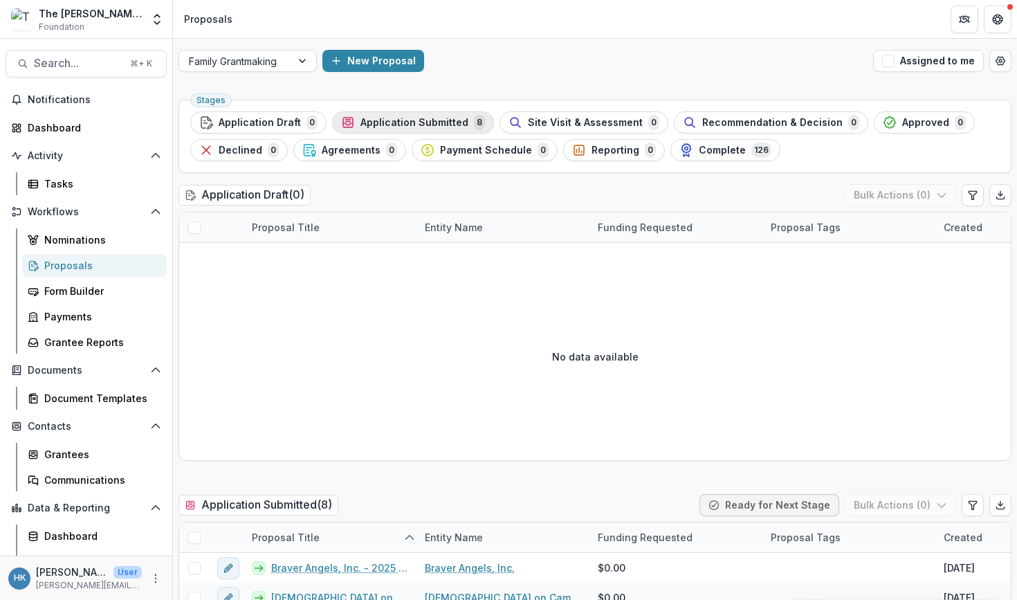
click at [446, 127] on span "Application Submitted" at bounding box center [415, 123] width 108 height 12
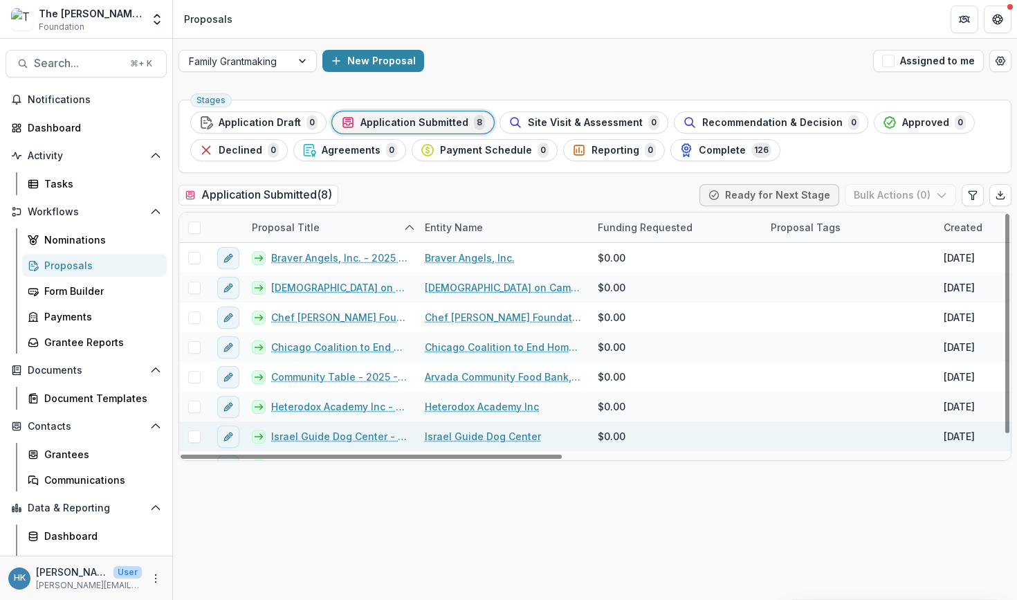
click at [352, 436] on link "Israel Guide Dog Center - 2025 - Grant Application" at bounding box center [339, 436] width 137 height 15
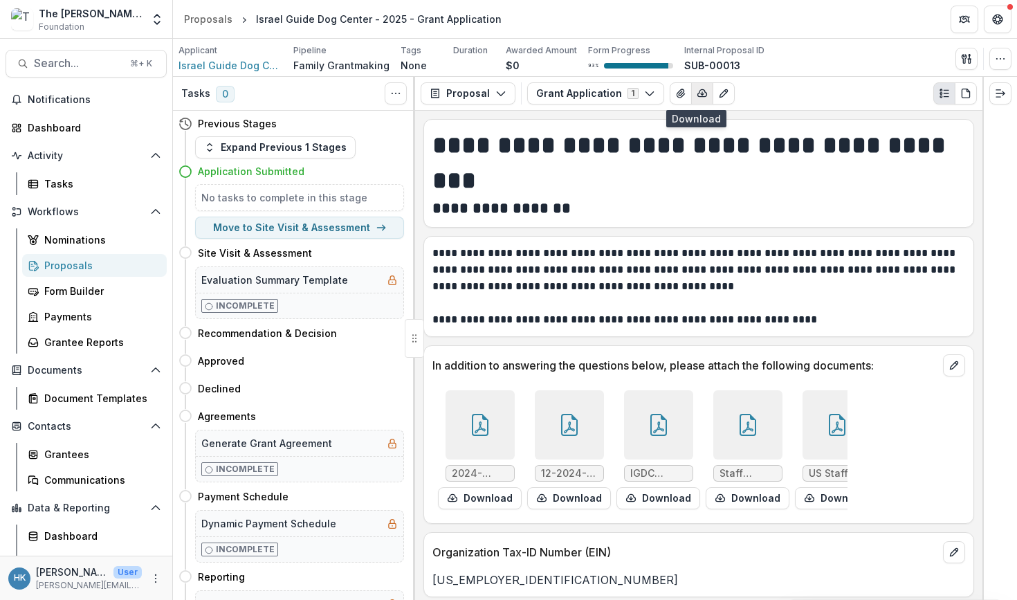
click at [697, 93] on icon "button" at bounding box center [702, 93] width 11 height 11
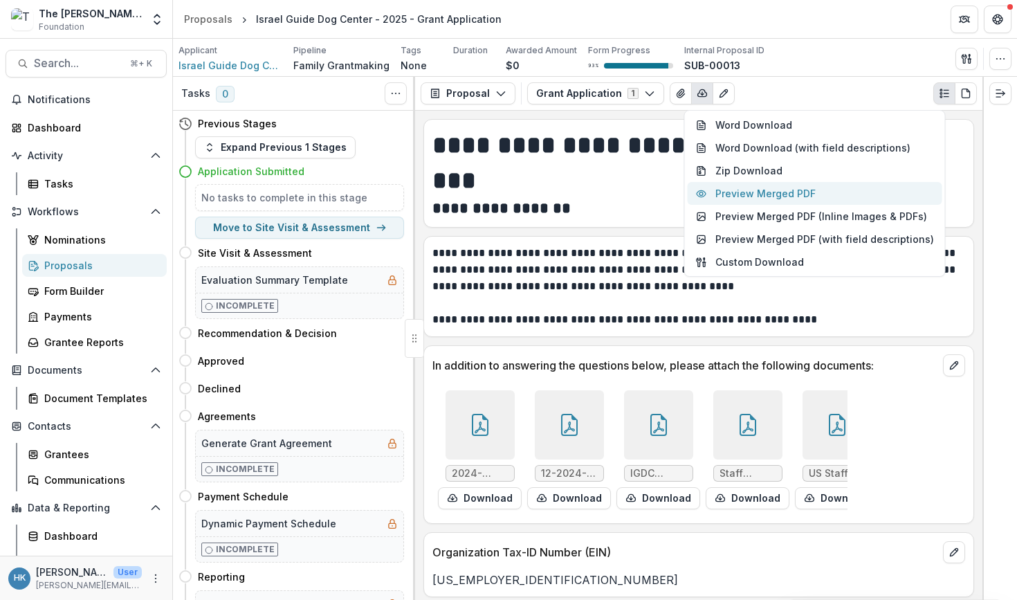
click at [760, 192] on button "Preview Merged PDF" at bounding box center [815, 193] width 255 height 23
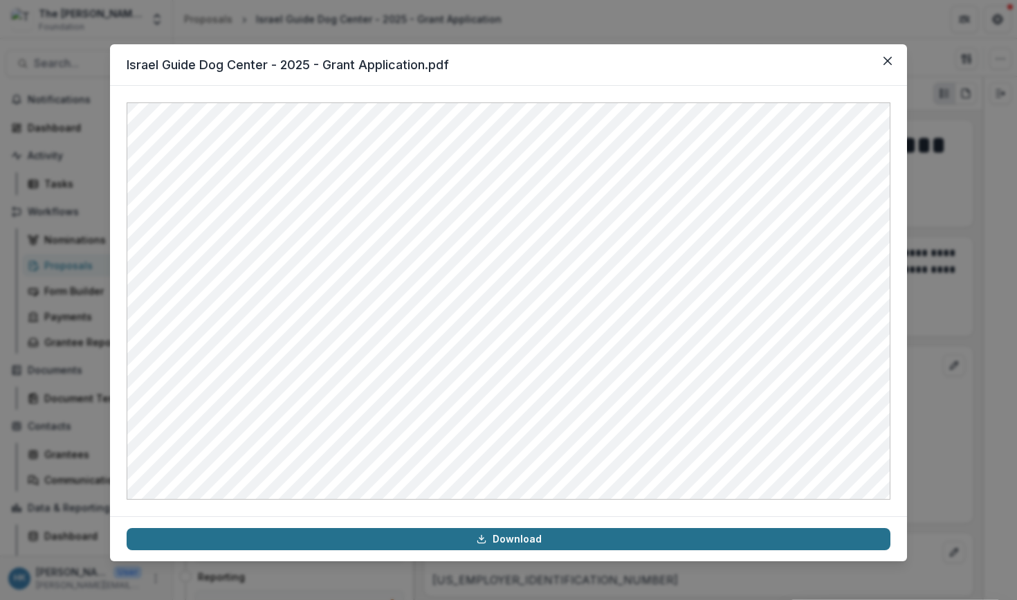
click at [531, 540] on link "Download" at bounding box center [509, 539] width 764 height 22
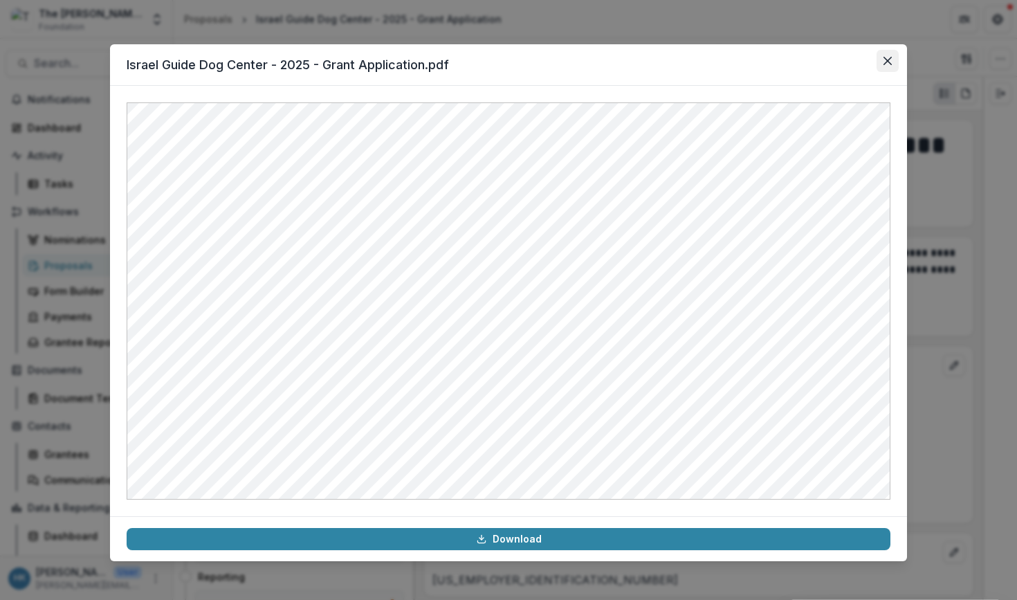
click at [850, 61] on icon "Close" at bounding box center [888, 61] width 8 height 8
